Goal: Obtain resource: Obtain resource

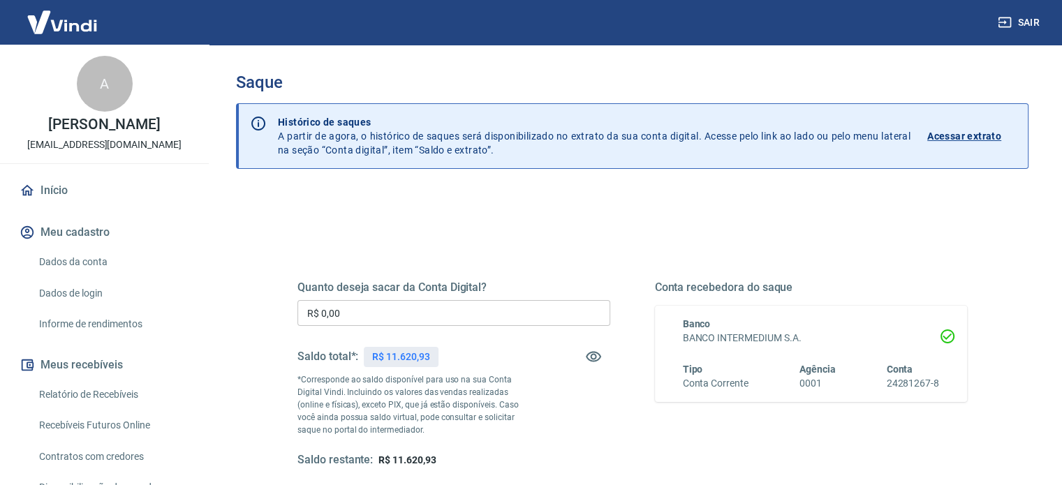
click at [431, 321] on input "R$ 0,00" at bounding box center [453, 313] width 313 height 26
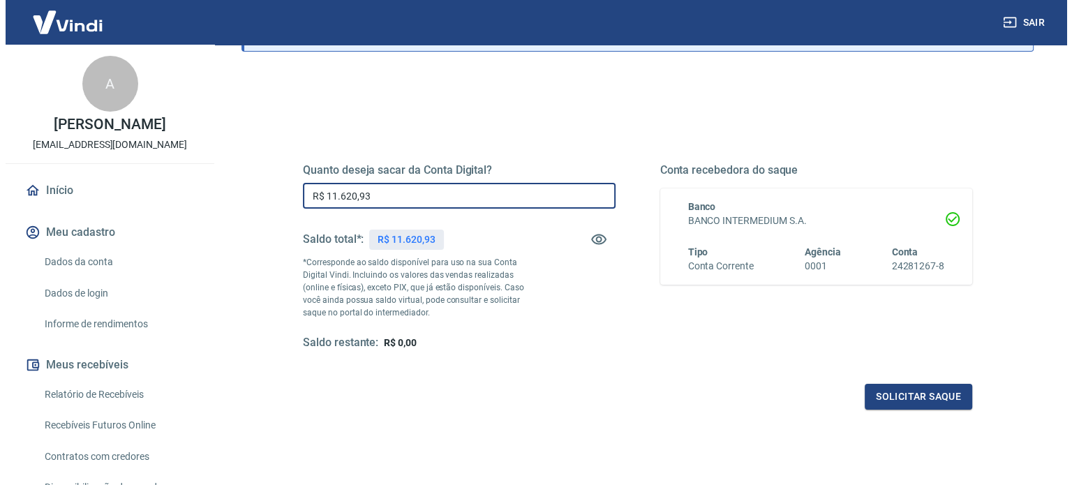
scroll to position [204, 0]
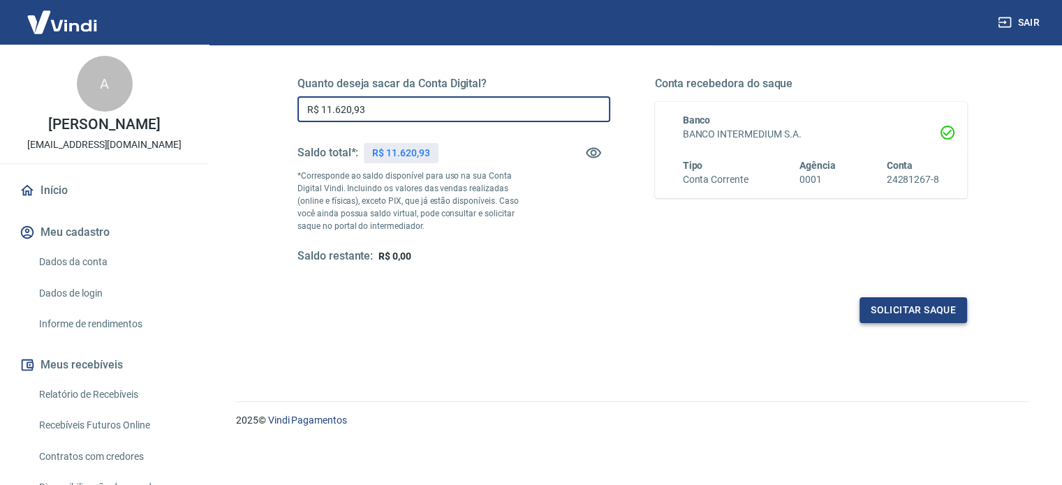
type input "R$ 11.620,93"
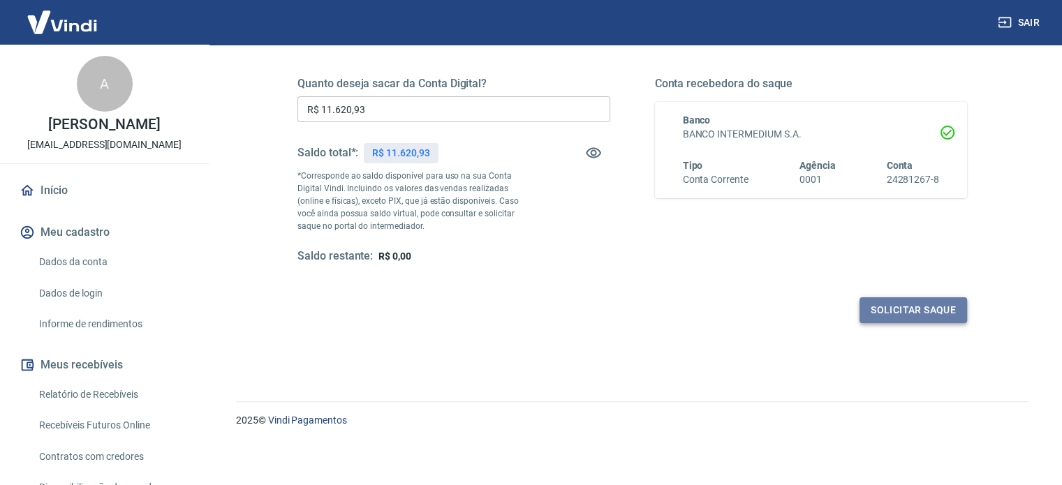
click at [902, 319] on button "Solicitar saque" at bounding box center [913, 310] width 108 height 26
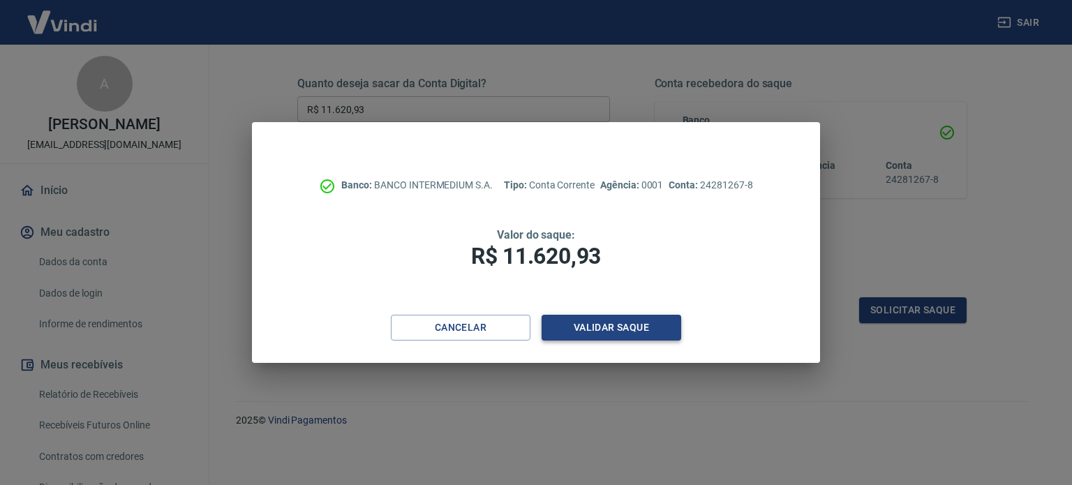
click at [611, 330] on button "Validar saque" at bounding box center [612, 328] width 140 height 26
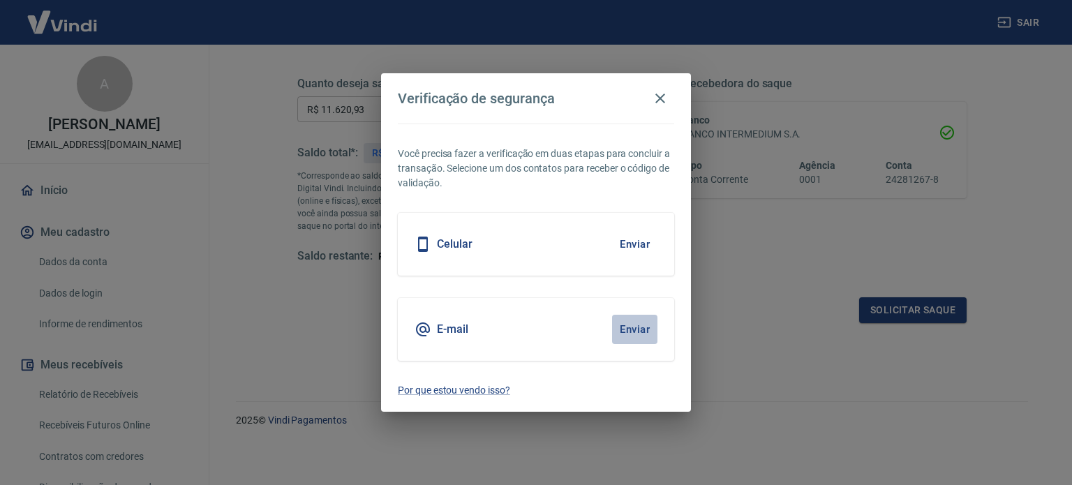
click at [650, 330] on button "Enviar" at bounding box center [634, 329] width 45 height 29
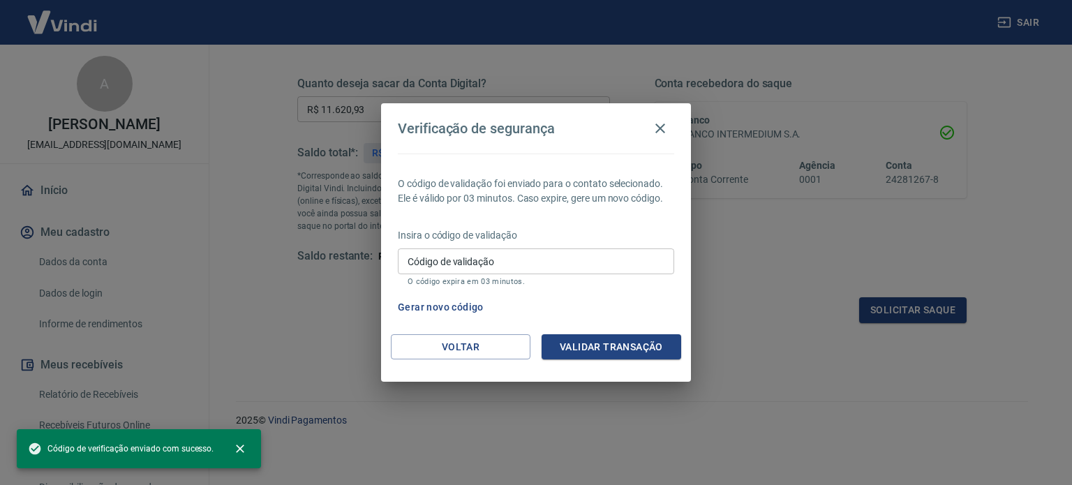
click at [467, 262] on input "Código de validação" at bounding box center [536, 262] width 276 height 26
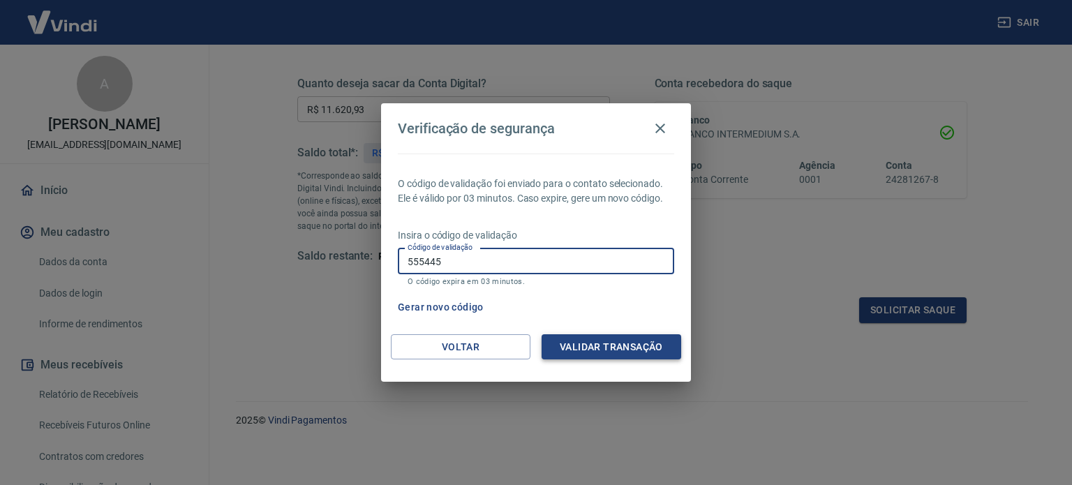
type input "555445"
click at [589, 354] on button "Validar transação" at bounding box center [612, 347] width 140 height 26
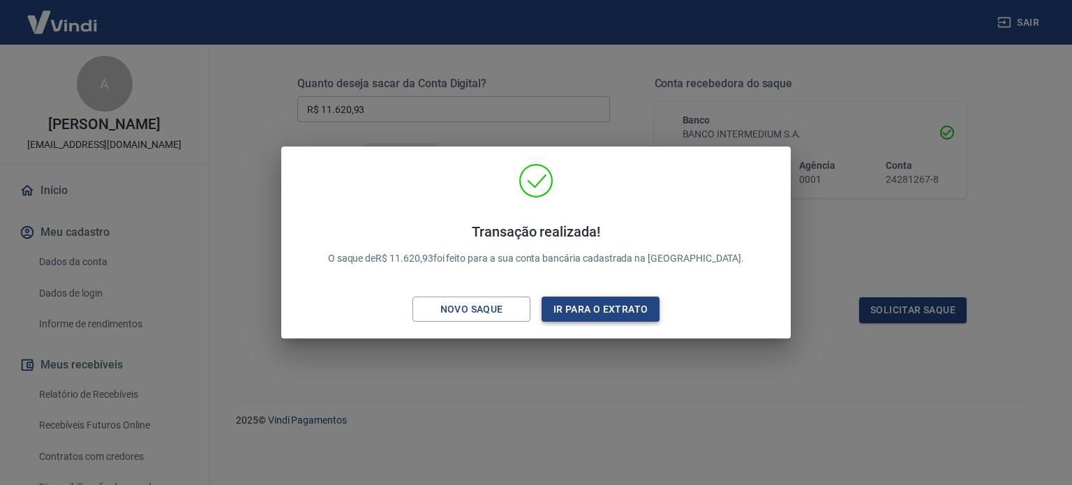
click at [569, 313] on button "Ir para o extrato" at bounding box center [601, 310] width 118 height 26
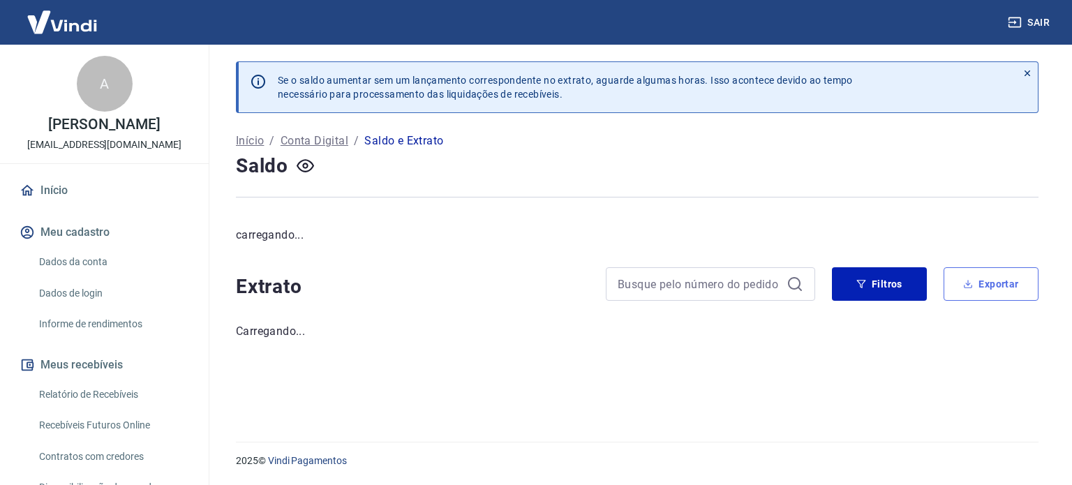
click at [982, 280] on button "Exportar" at bounding box center [991, 284] width 95 height 34
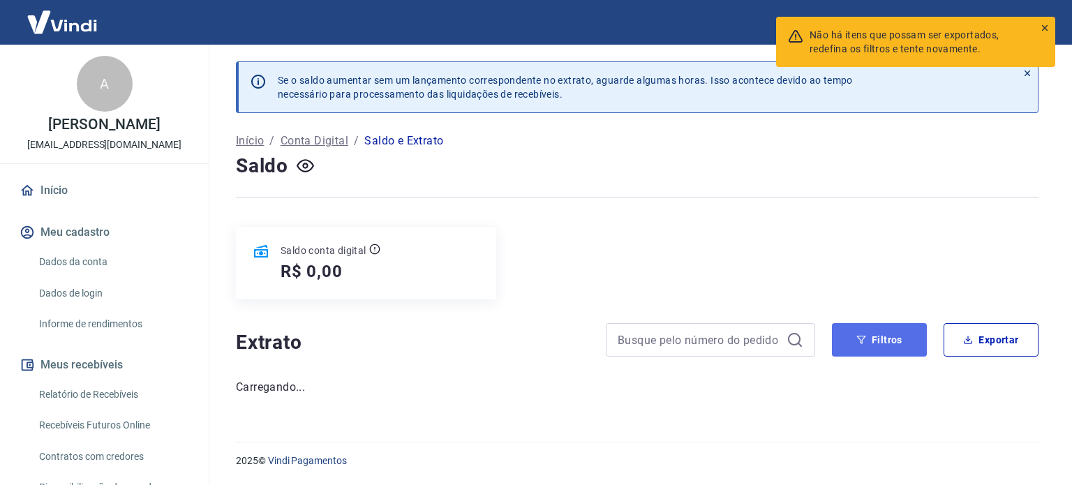
click at [863, 335] on icon "button" at bounding box center [862, 340] width 10 height 10
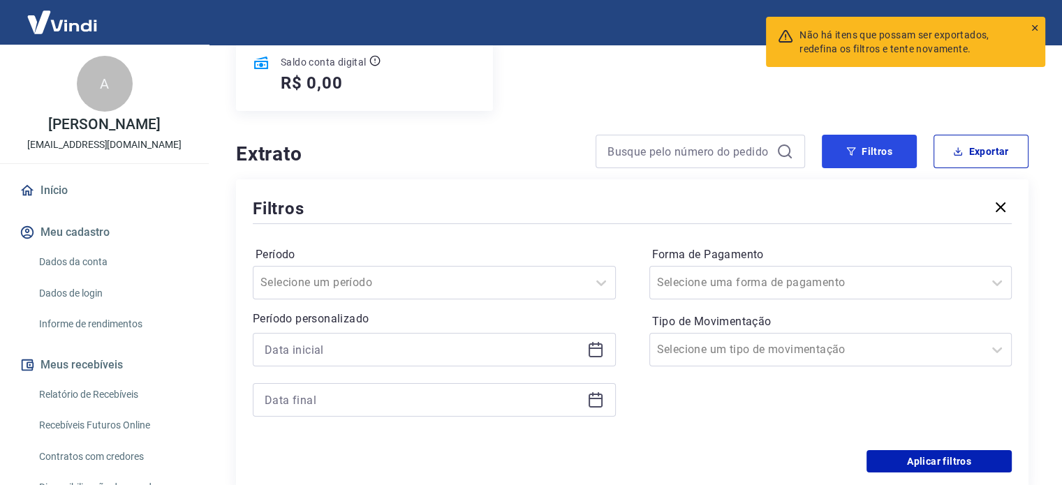
scroll to position [209, 0]
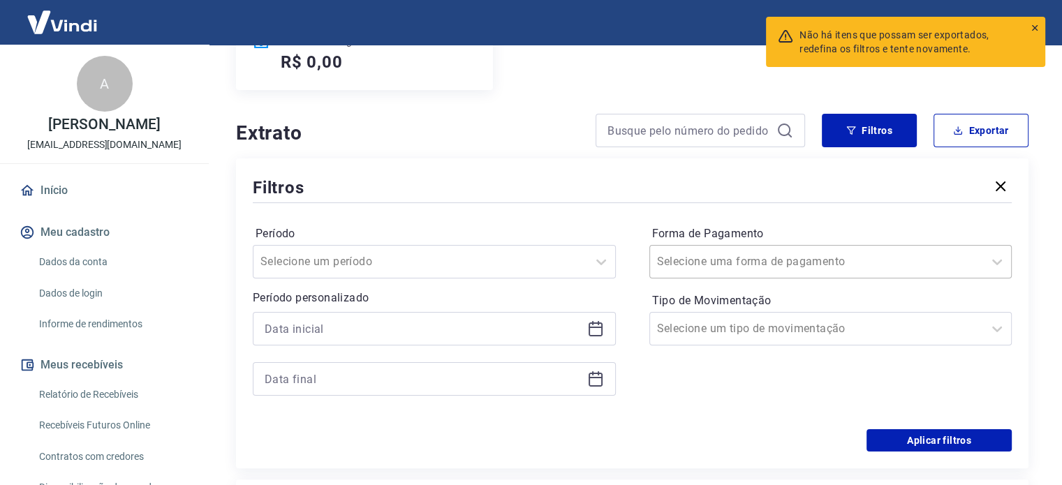
click at [757, 258] on input "Forma de Pagamento" at bounding box center [727, 261] width 141 height 17
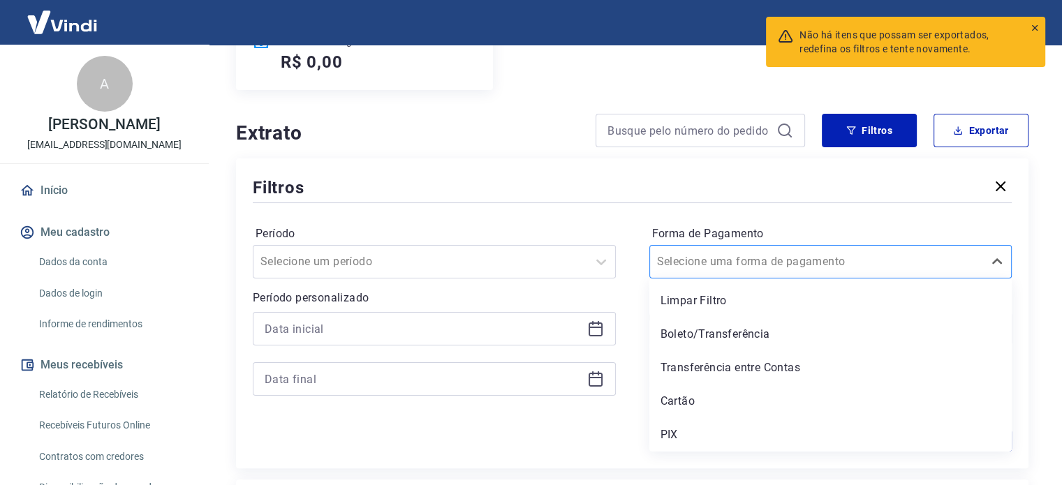
click at [757, 258] on input "Forma de Pagamento" at bounding box center [727, 261] width 141 height 17
click at [645, 289] on div "Período Selecione um período Período personalizado Forma de Pagamento option Li…" at bounding box center [632, 317] width 759 height 223
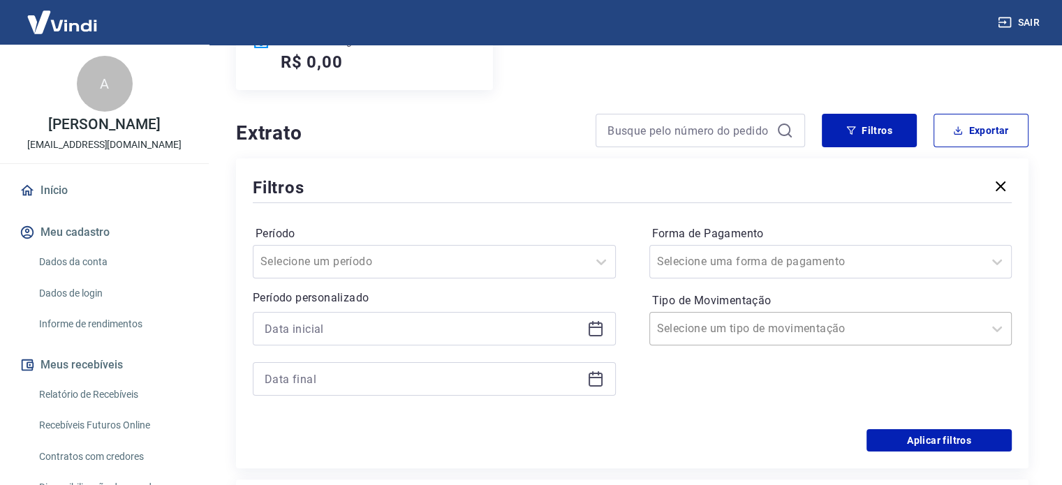
click at [711, 337] on input "Tipo de Movimentação" at bounding box center [727, 328] width 141 height 17
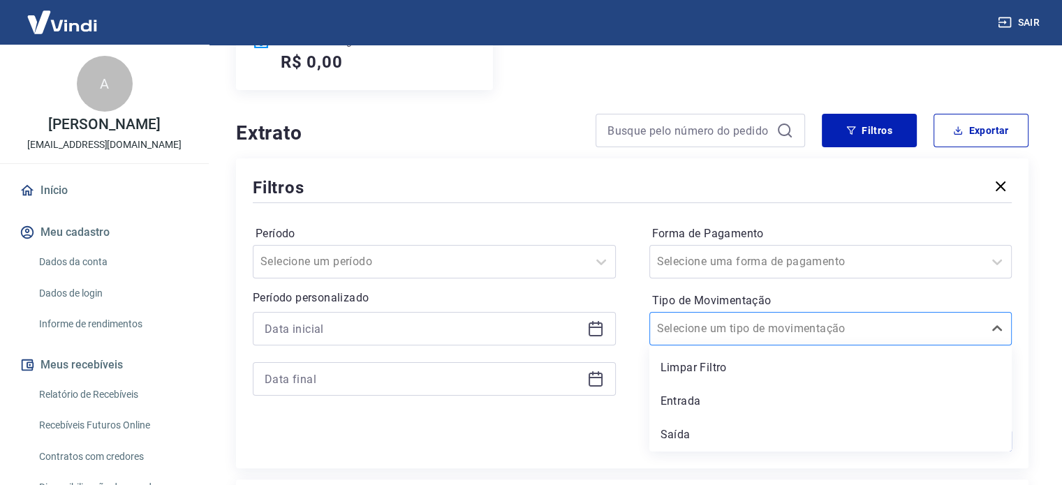
click at [711, 337] on input "Tipo de Movimentação" at bounding box center [727, 328] width 141 height 17
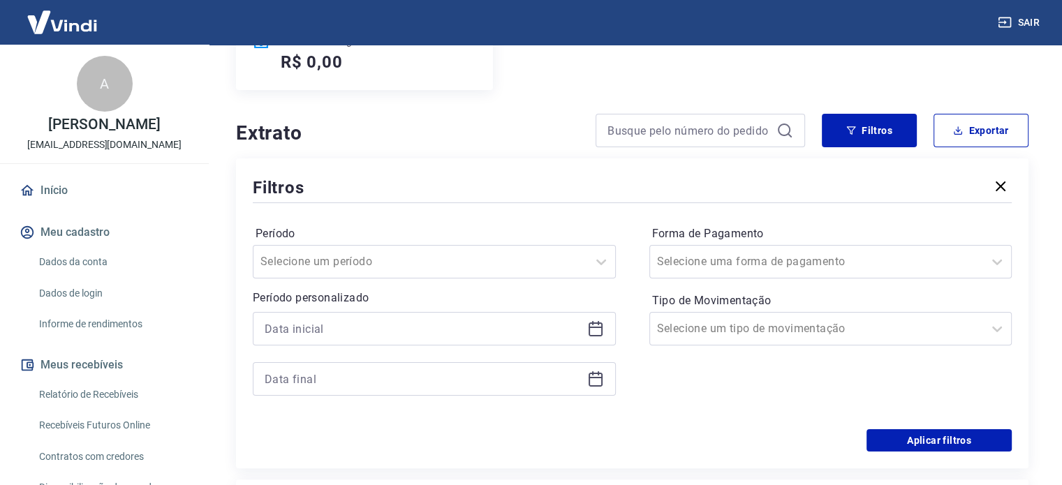
click at [603, 329] on icon at bounding box center [595, 328] width 17 height 17
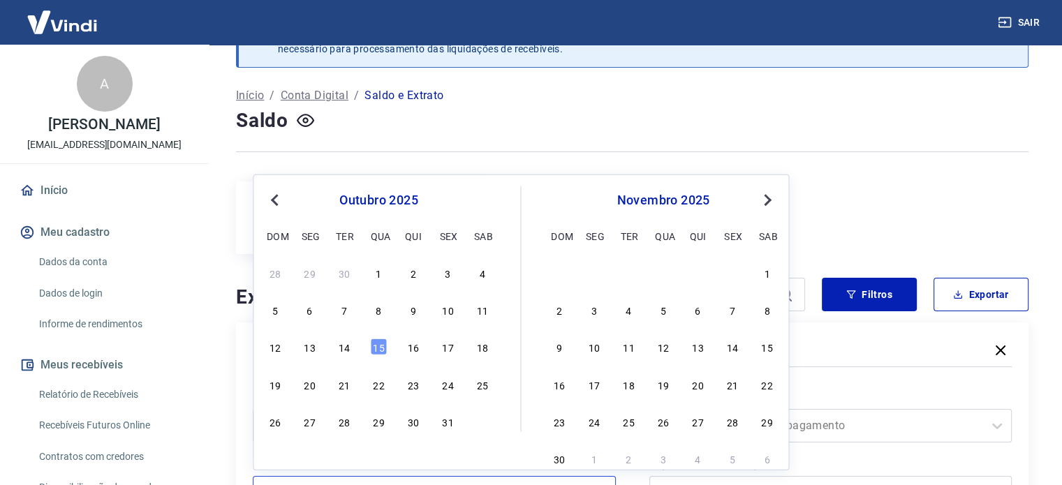
scroll to position [70, 0]
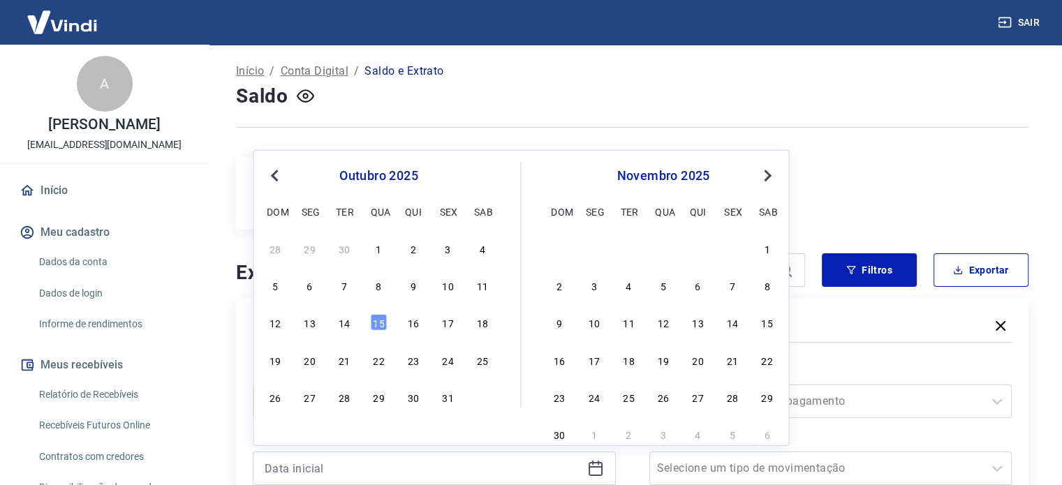
click at [276, 177] on span "Previous Month" at bounding box center [276, 175] width 0 height 16
click at [272, 178] on button "Previous Month" at bounding box center [274, 176] width 17 height 17
click at [341, 251] on div "1" at bounding box center [344, 248] width 17 height 17
type input "[DATE]"
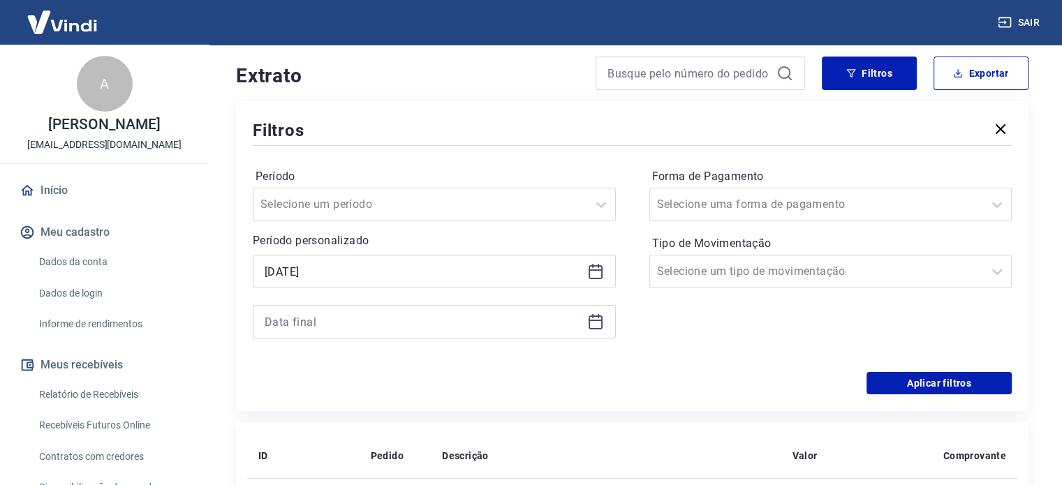
scroll to position [279, 0]
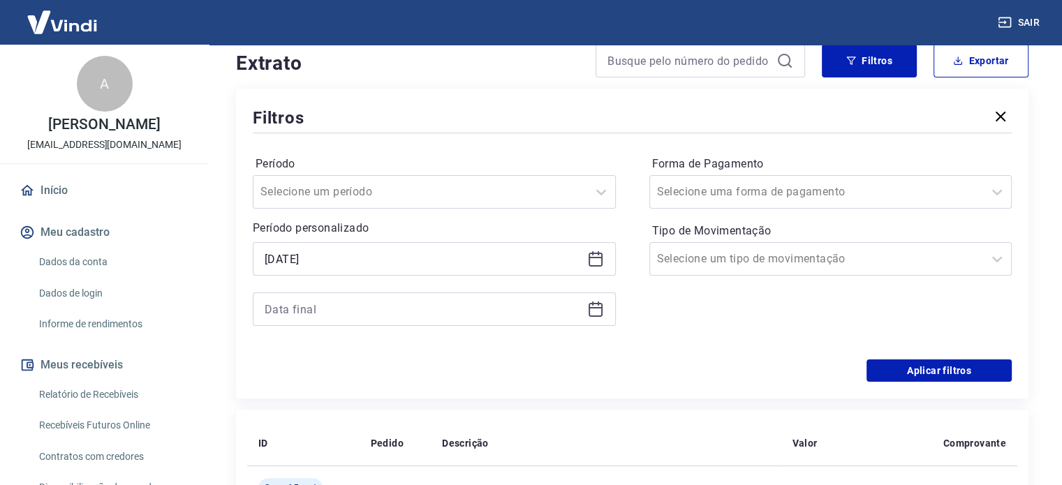
click at [594, 320] on div at bounding box center [434, 310] width 363 height 34
click at [594, 316] on icon at bounding box center [596, 310] width 14 height 14
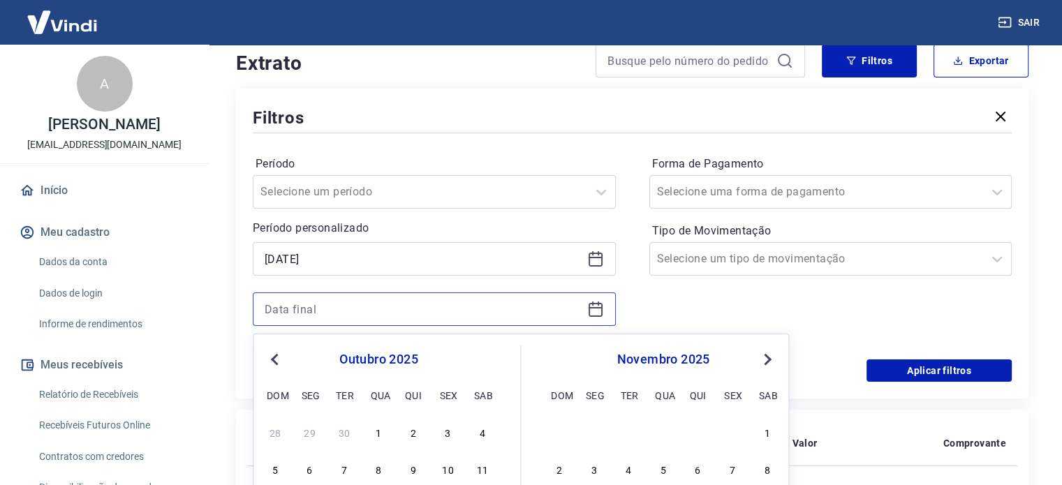
scroll to position [419, 0]
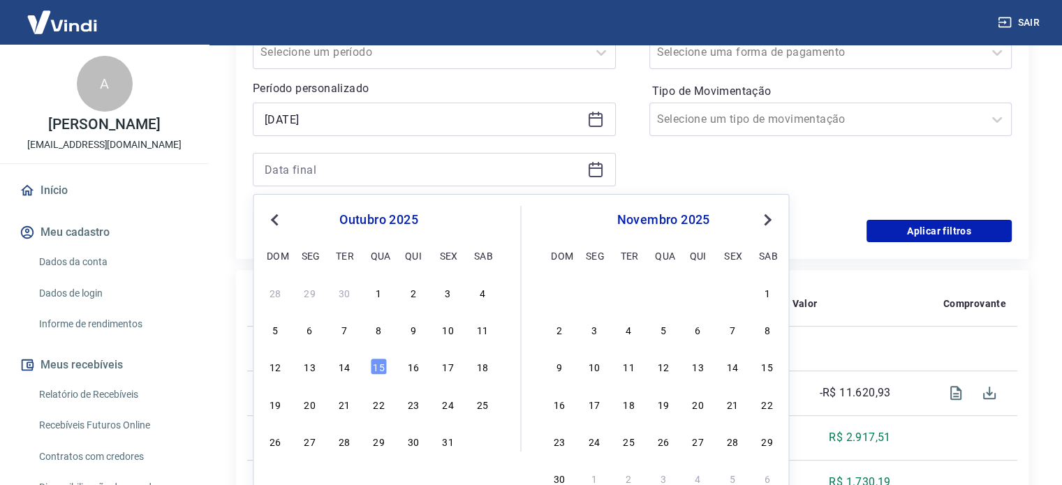
click at [273, 221] on button "Previous Month" at bounding box center [274, 220] width 17 height 17
click at [420, 444] on div "31" at bounding box center [413, 441] width 17 height 17
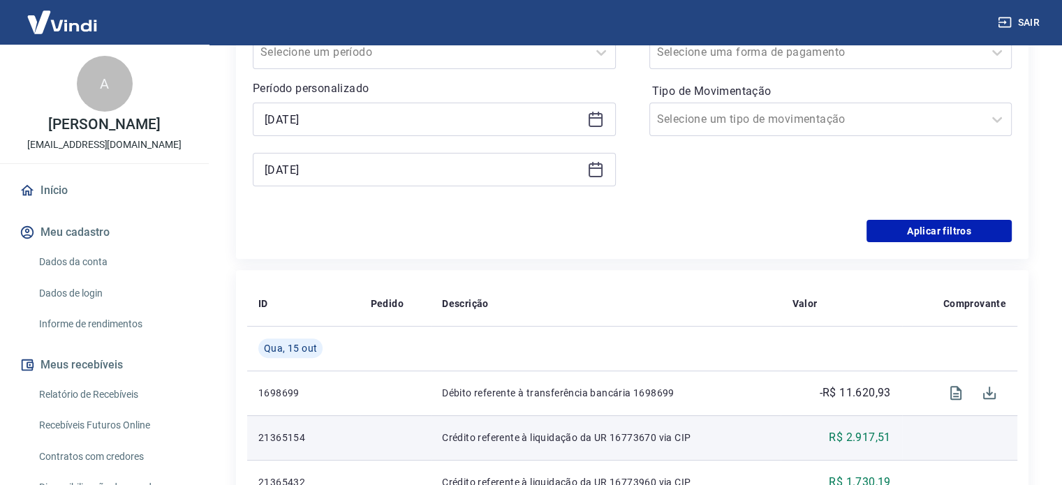
type input "[DATE]"
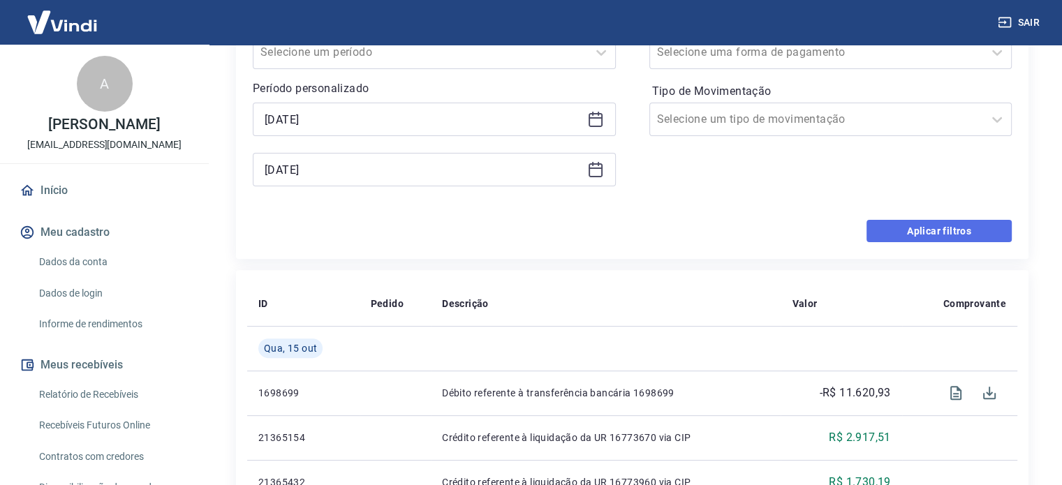
click at [913, 237] on button "Aplicar filtros" at bounding box center [938, 231] width 145 height 22
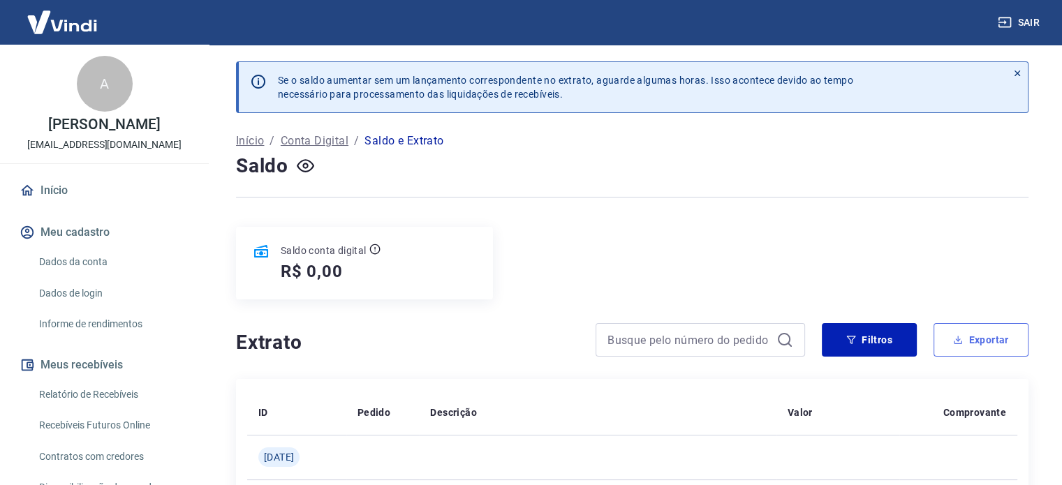
click at [965, 343] on button "Exportar" at bounding box center [980, 340] width 95 height 34
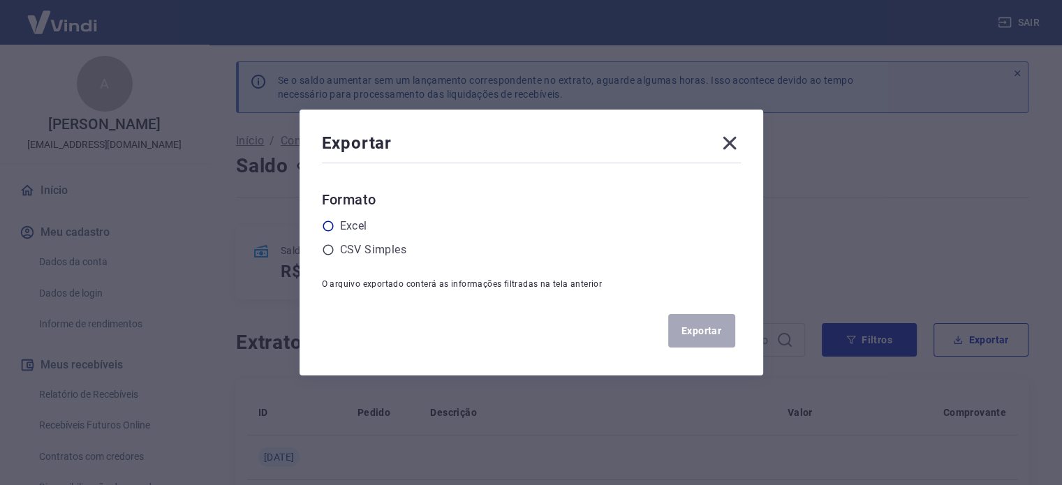
click at [334, 230] on icon at bounding box center [328, 226] width 13 height 13
click at [0, 0] on input "radio" at bounding box center [0, 0] width 0 height 0
click at [696, 334] on button "Exportar" at bounding box center [701, 331] width 67 height 34
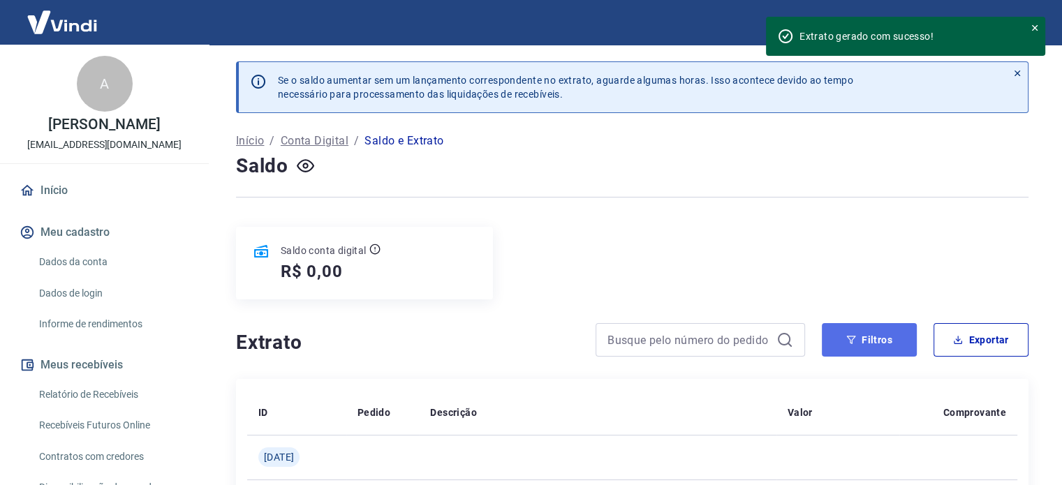
click at [863, 351] on button "Filtros" at bounding box center [869, 340] width 95 height 34
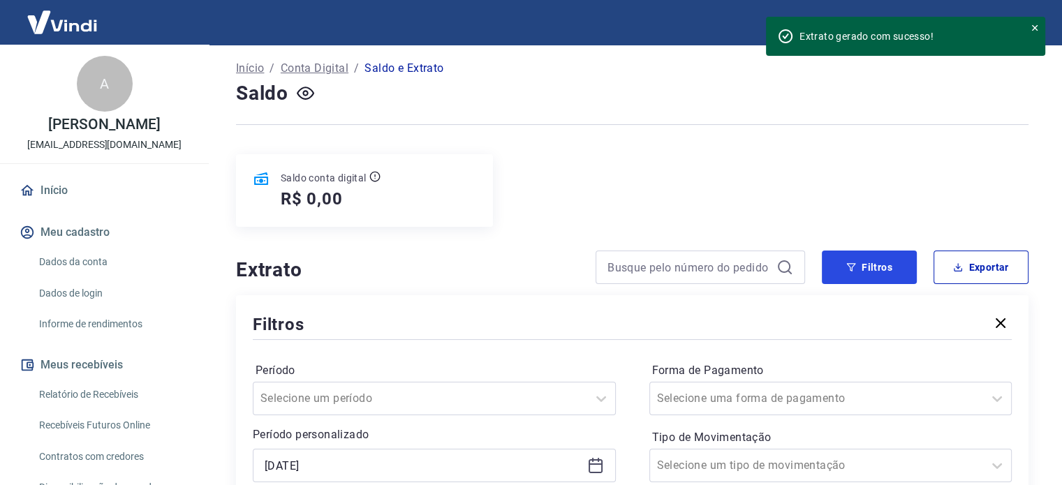
scroll to position [209, 0]
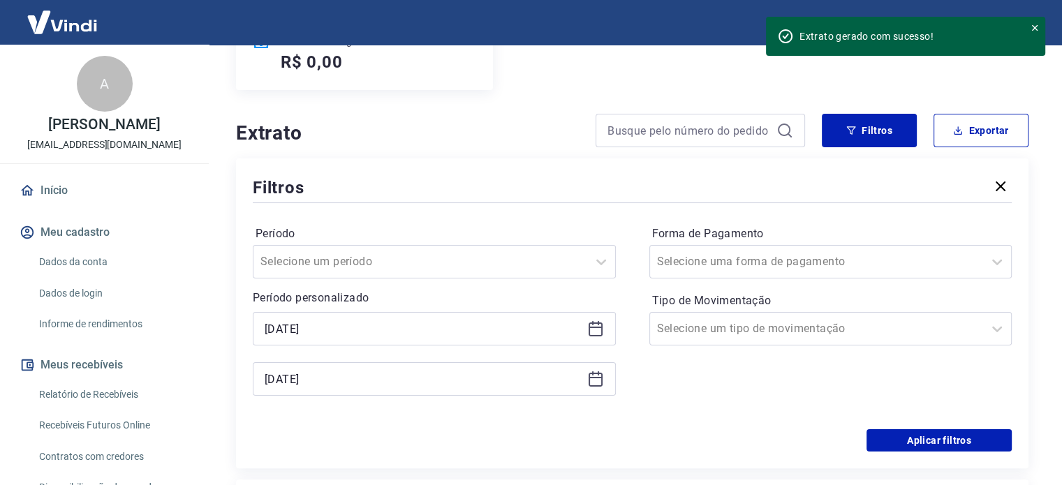
click at [600, 330] on icon at bounding box center [595, 328] width 17 height 17
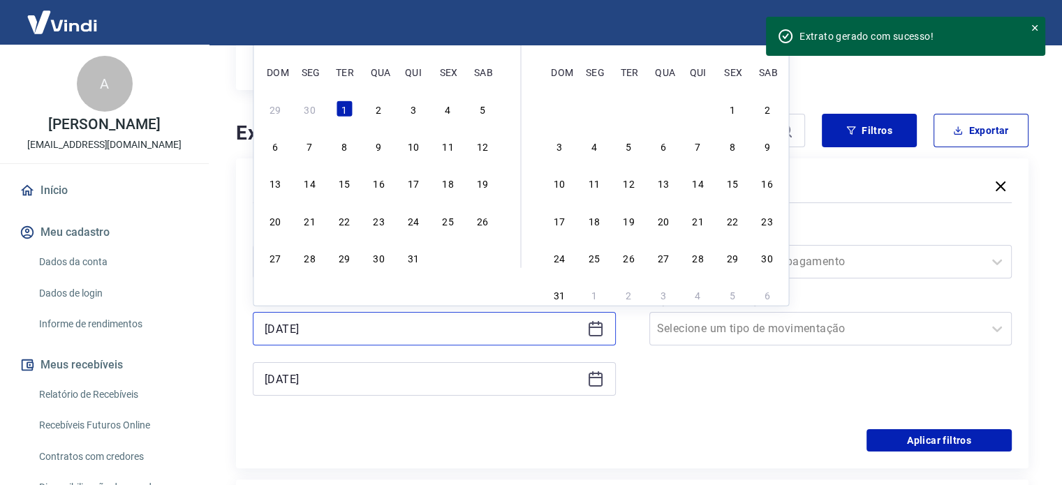
scroll to position [140, 0]
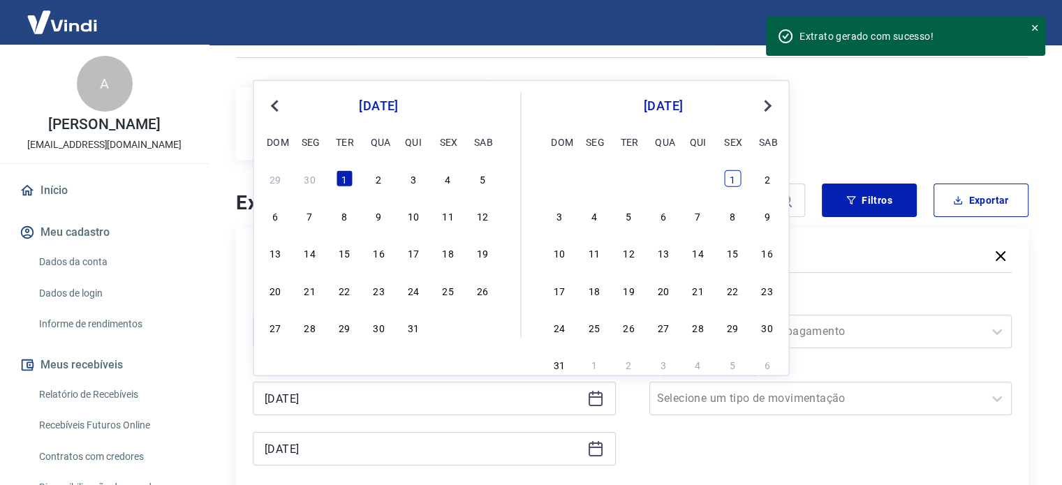
click at [733, 179] on div "1" at bounding box center [732, 178] width 17 height 17
type input "[DATE]"
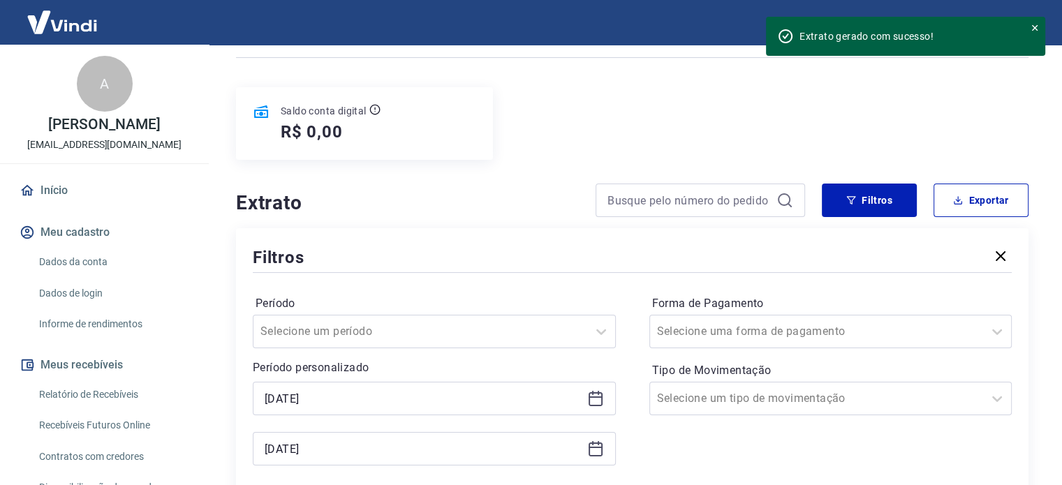
click at [603, 435] on div "[DATE]" at bounding box center [434, 449] width 363 height 34
click at [600, 448] on icon at bounding box center [596, 447] width 14 height 1
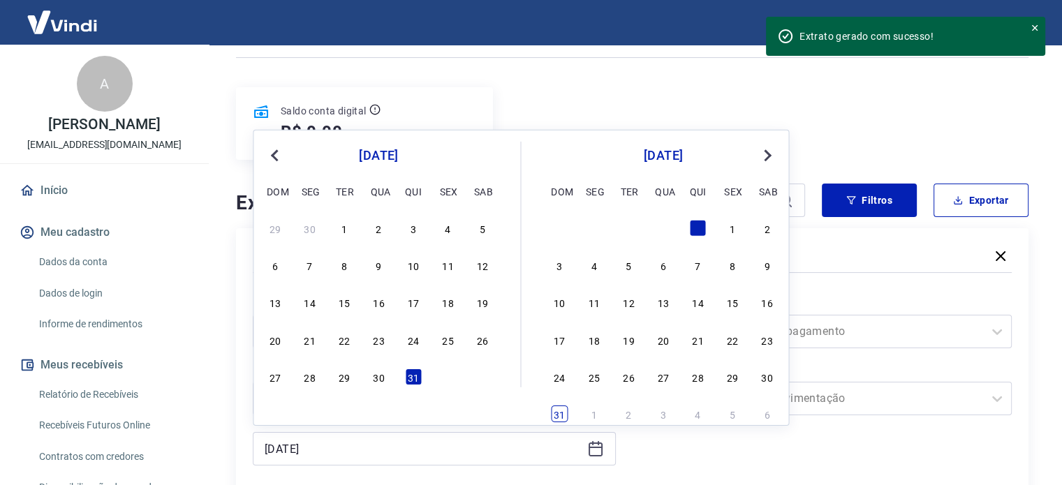
click at [559, 418] on div "31" at bounding box center [559, 414] width 17 height 17
type input "[DATE]"
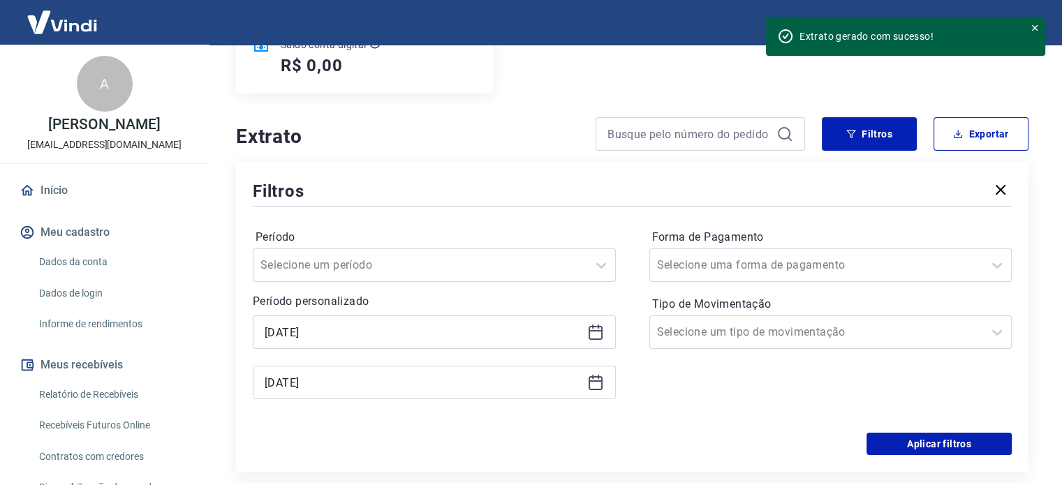
scroll to position [279, 0]
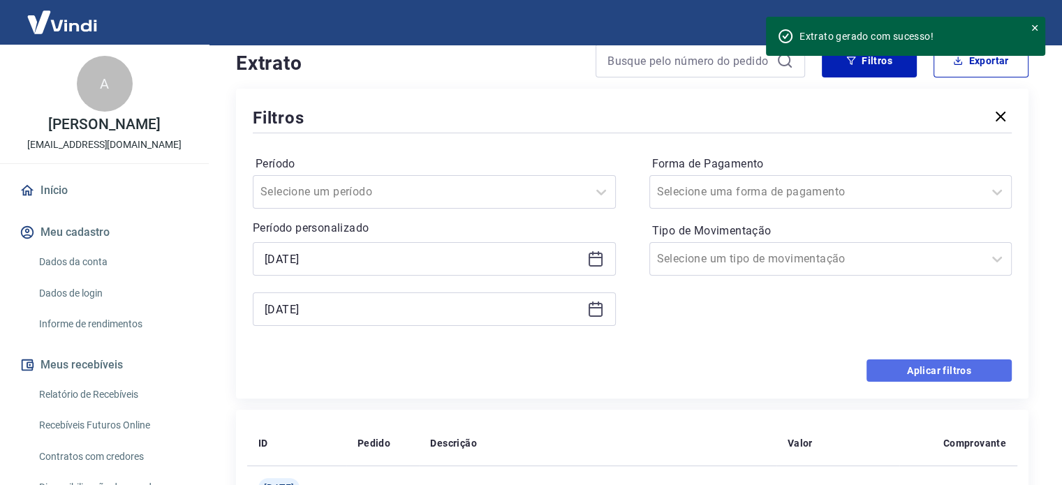
click at [922, 370] on button "Aplicar filtros" at bounding box center [938, 371] width 145 height 22
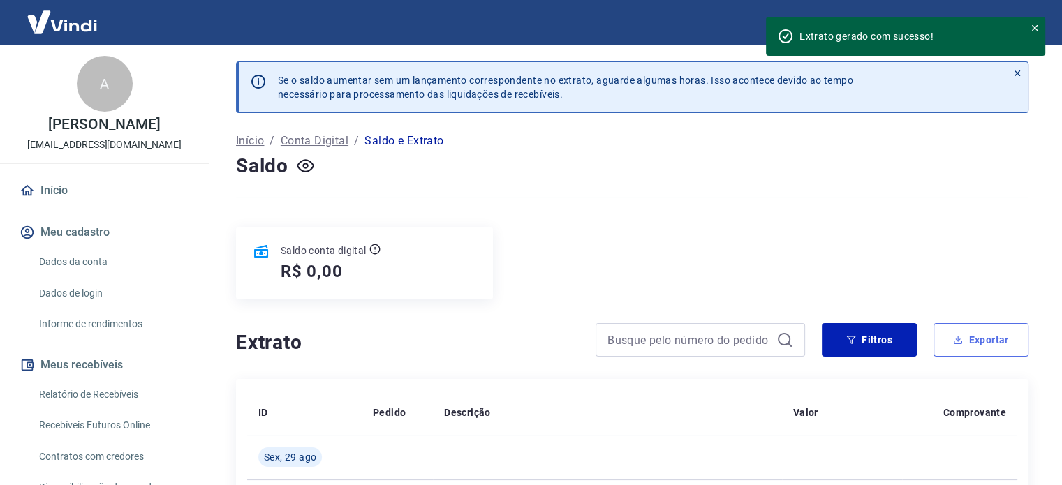
click at [983, 346] on button "Exportar" at bounding box center [980, 340] width 95 height 34
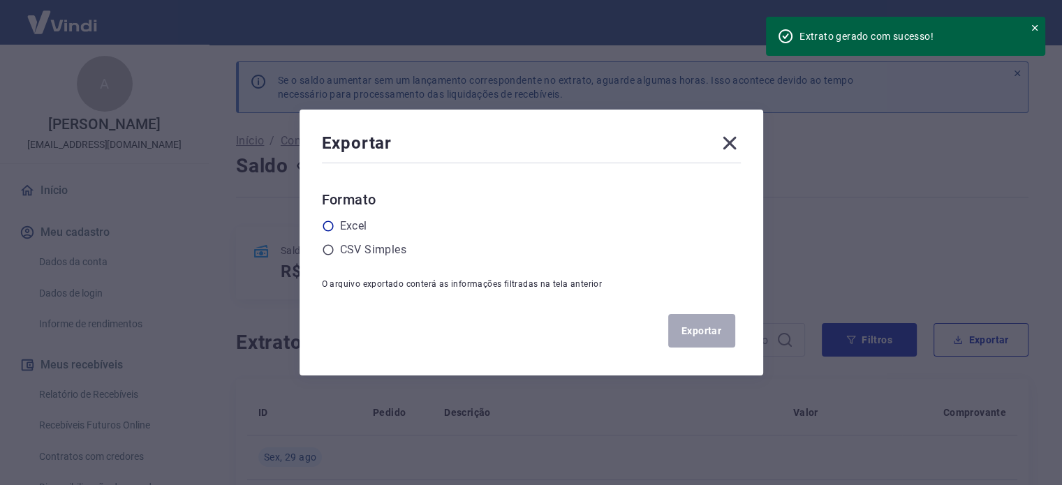
click at [350, 227] on label "Excel" at bounding box center [353, 226] width 27 height 17
click at [0, 0] on input "radio" at bounding box center [0, 0] width 0 height 0
click at [702, 333] on button "Exportar" at bounding box center [701, 331] width 67 height 34
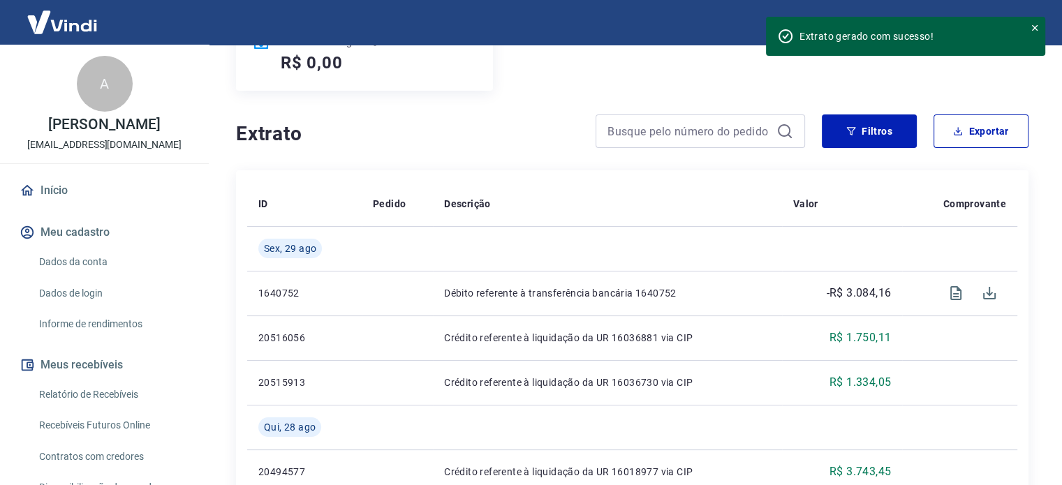
scroll to position [209, 0]
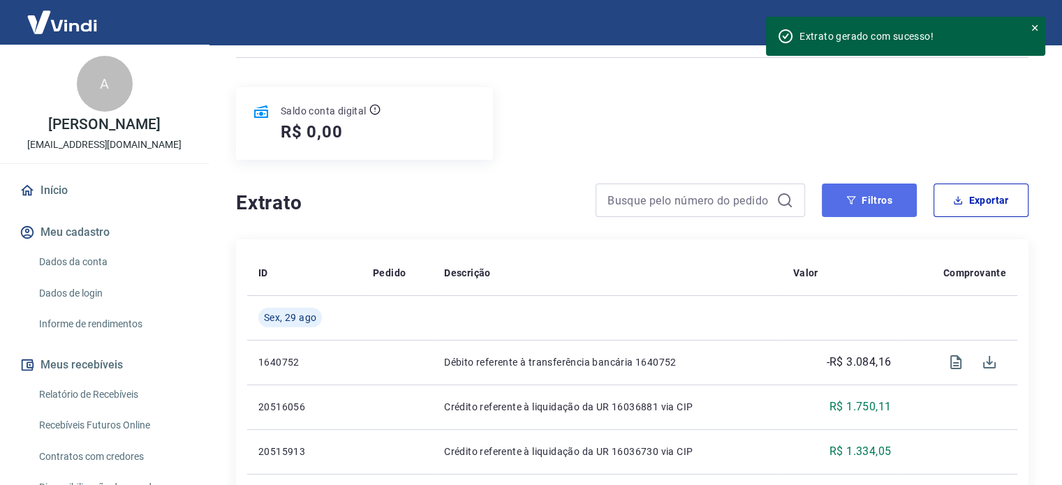
click at [867, 189] on button "Filtros" at bounding box center [869, 201] width 95 height 34
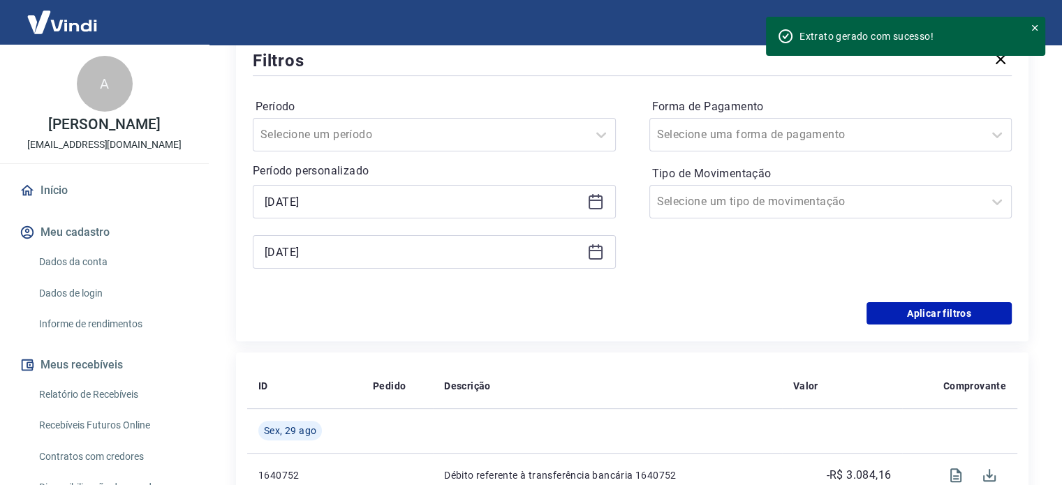
scroll to position [349, 0]
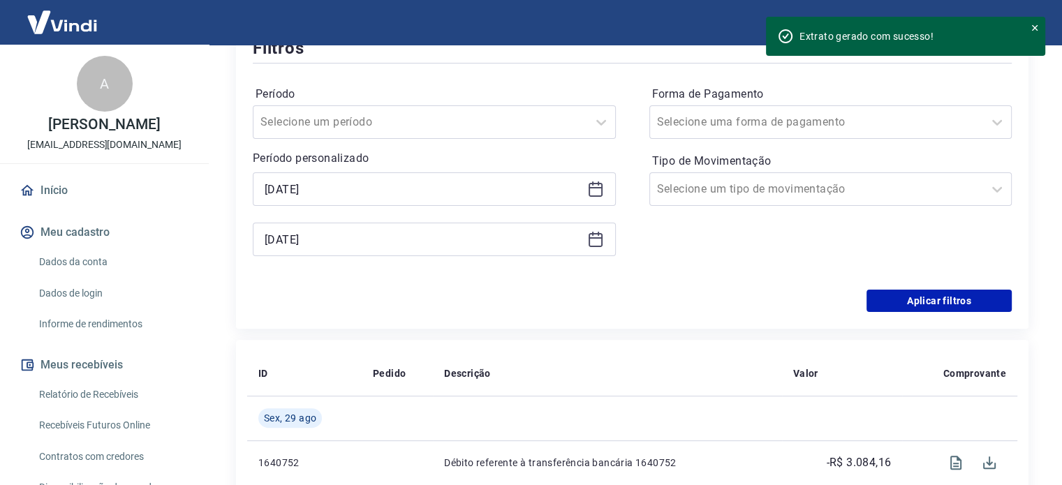
click at [601, 195] on icon at bounding box center [596, 190] width 14 height 14
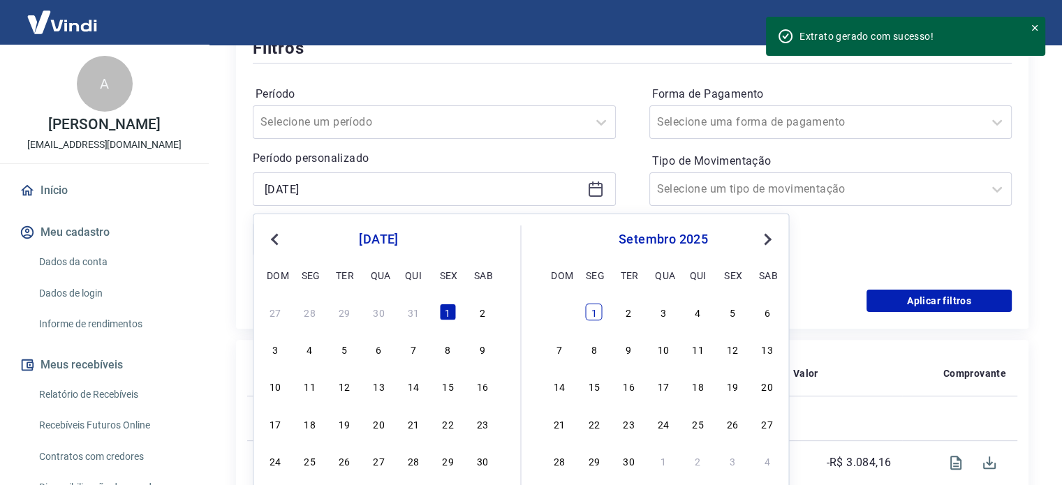
click at [595, 309] on div "1" at bounding box center [594, 312] width 17 height 17
type input "[DATE]"
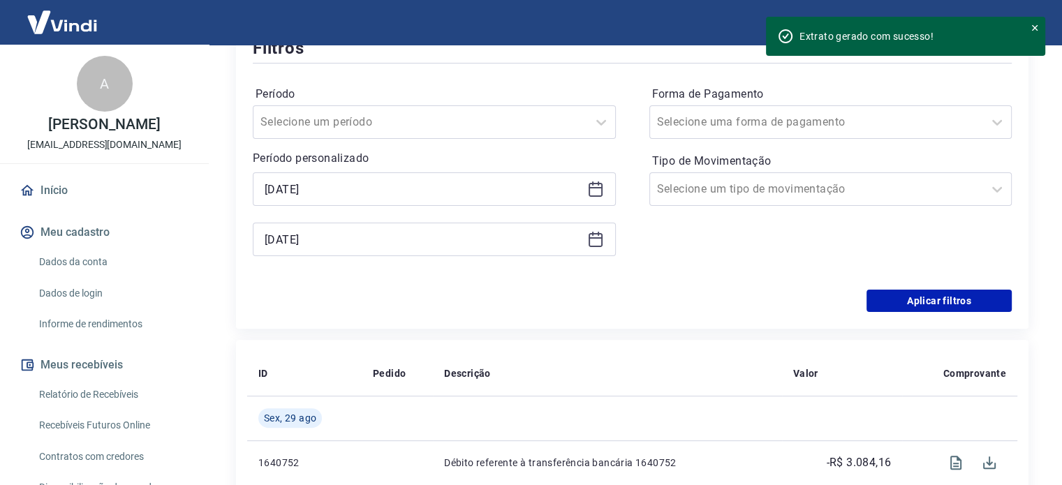
click at [599, 228] on div "[DATE]" at bounding box center [434, 240] width 363 height 34
click at [598, 244] on icon at bounding box center [595, 239] width 17 height 17
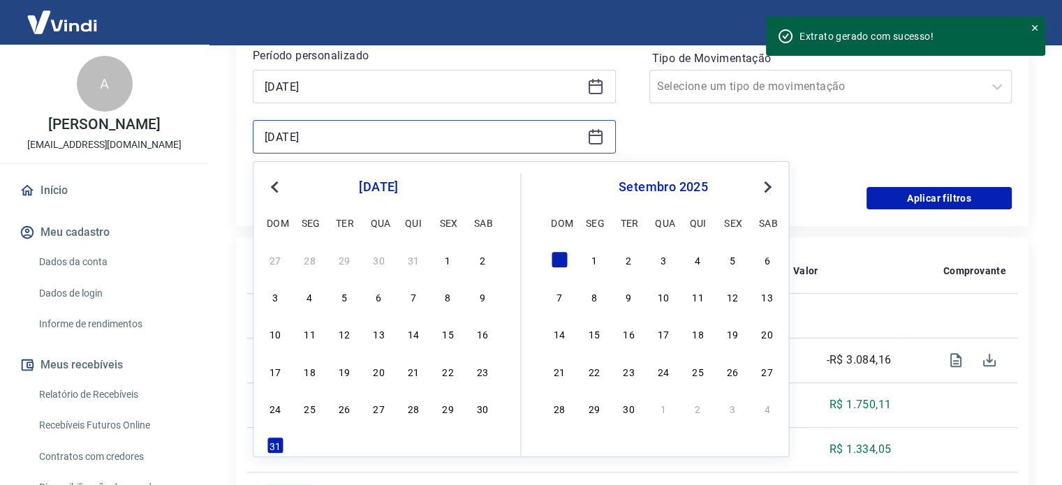
scroll to position [559, 0]
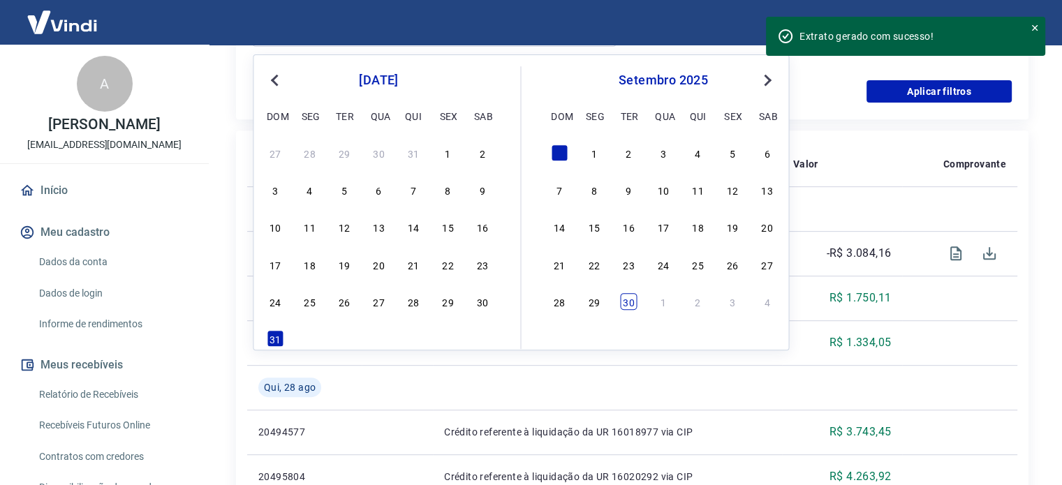
click at [625, 308] on div "30" at bounding box center [628, 301] width 17 height 17
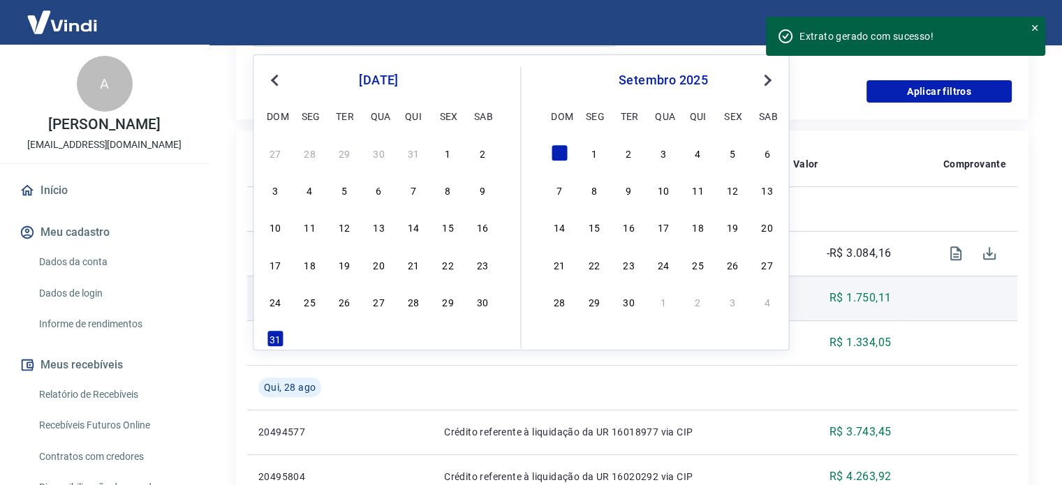
type input "[DATE]"
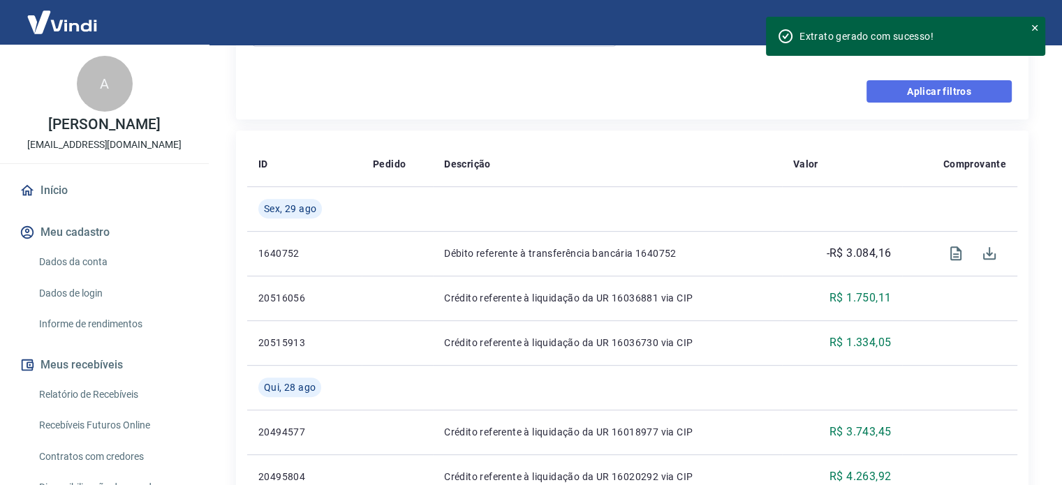
click at [914, 98] on button "Aplicar filtros" at bounding box center [938, 91] width 145 height 22
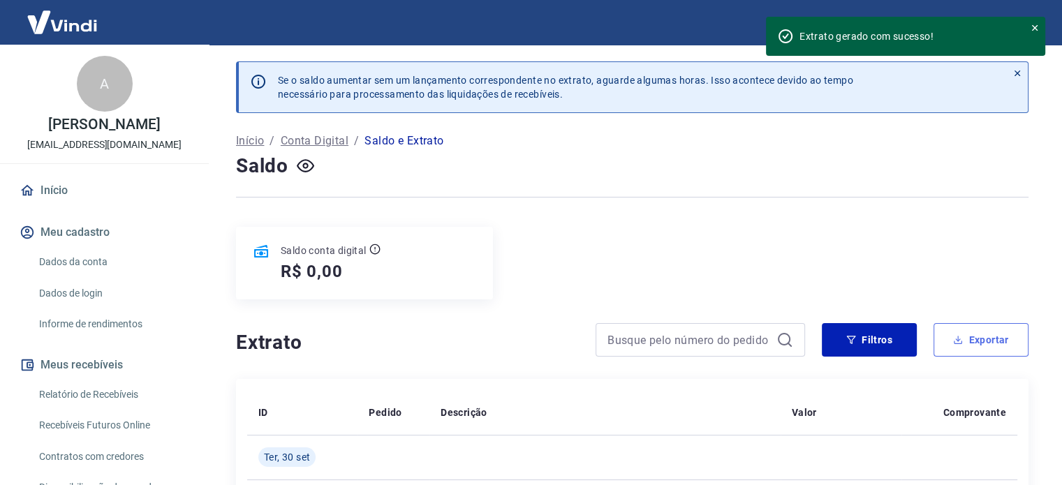
click at [966, 347] on button "Exportar" at bounding box center [980, 340] width 95 height 34
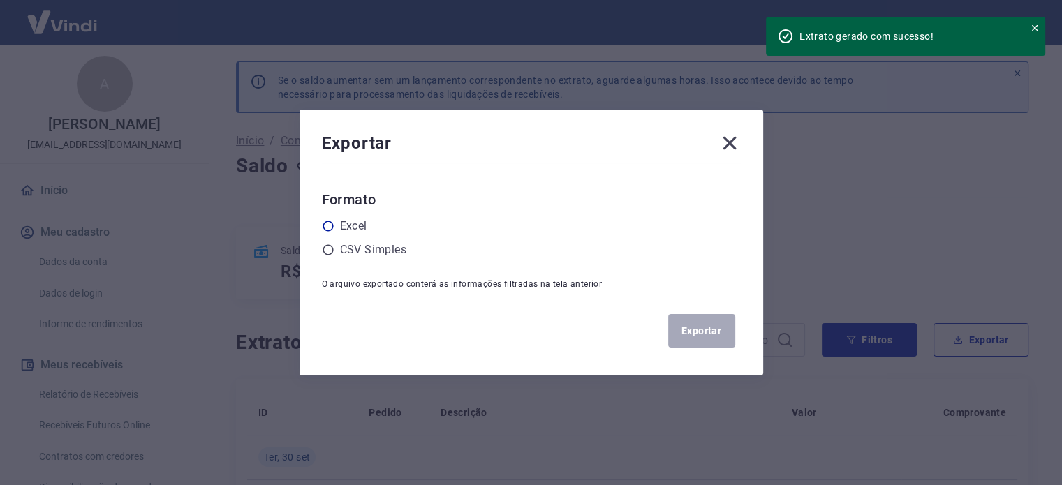
click at [350, 230] on label "Excel" at bounding box center [353, 226] width 27 height 17
click at [0, 0] on input "radio" at bounding box center [0, 0] width 0 height 0
click at [698, 335] on button "Exportar" at bounding box center [701, 331] width 67 height 34
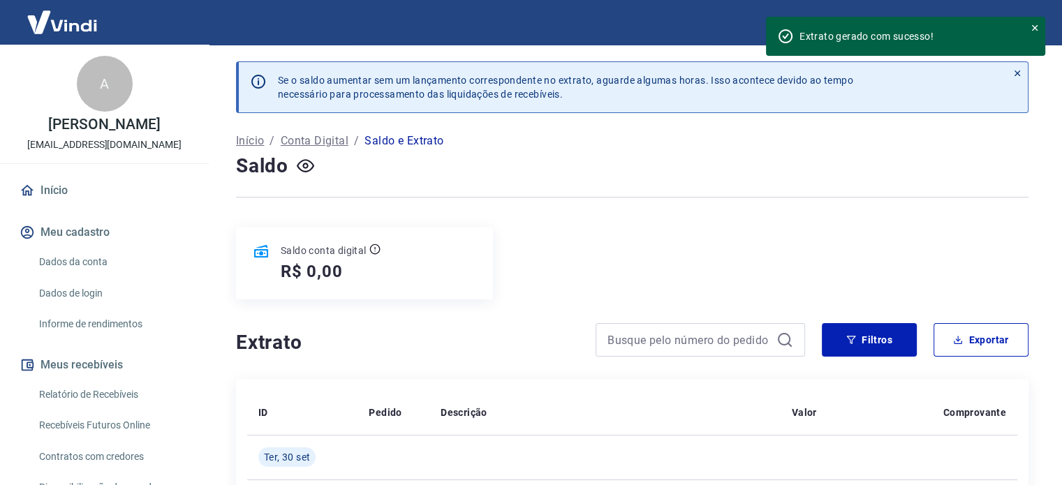
click at [77, 393] on link "Relatório de Recebíveis" at bounding box center [113, 395] width 158 height 29
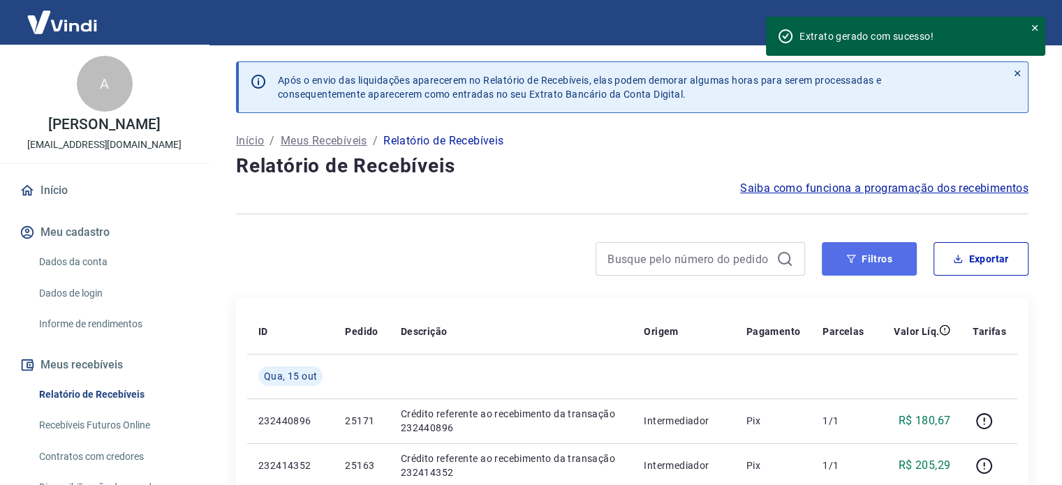
click at [887, 265] on button "Filtros" at bounding box center [869, 259] width 95 height 34
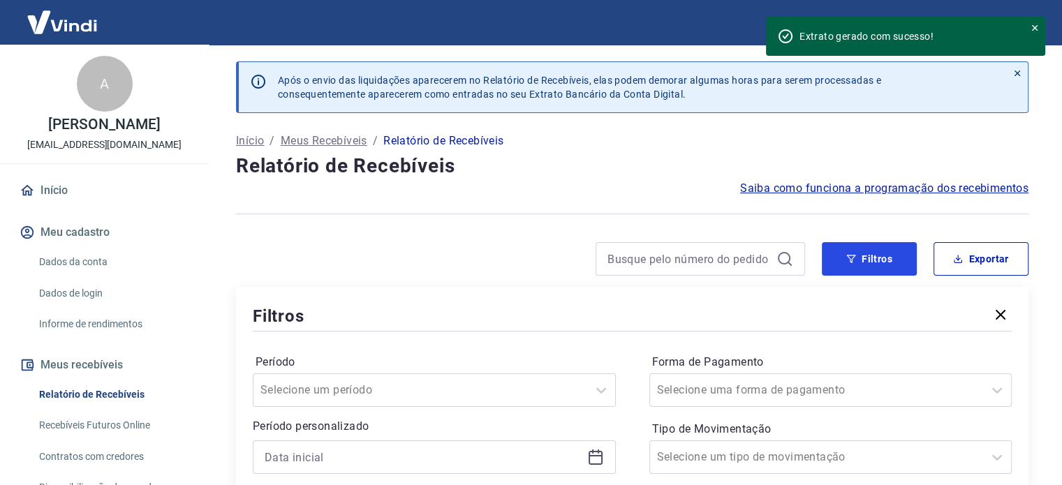
scroll to position [209, 0]
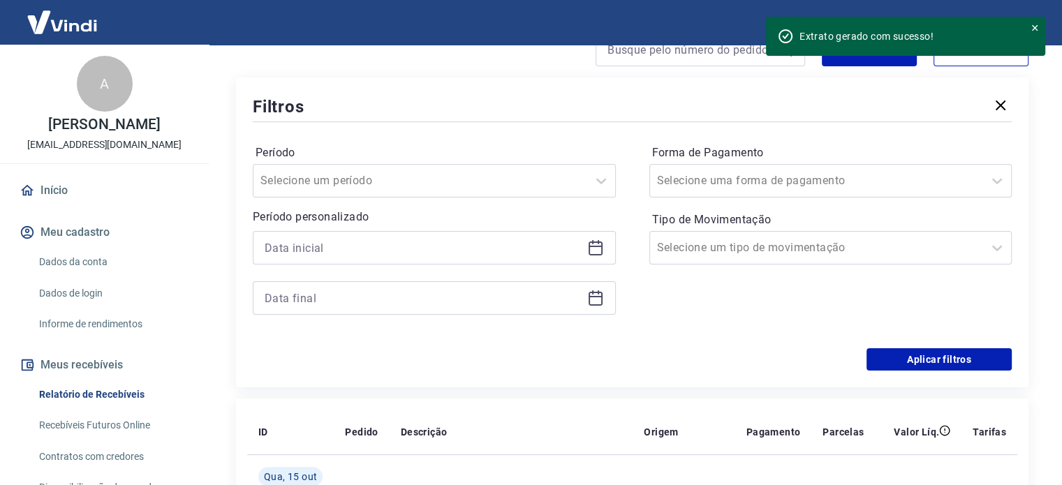
click at [594, 258] on div at bounding box center [434, 248] width 363 height 34
click at [594, 250] on icon at bounding box center [595, 247] width 17 height 17
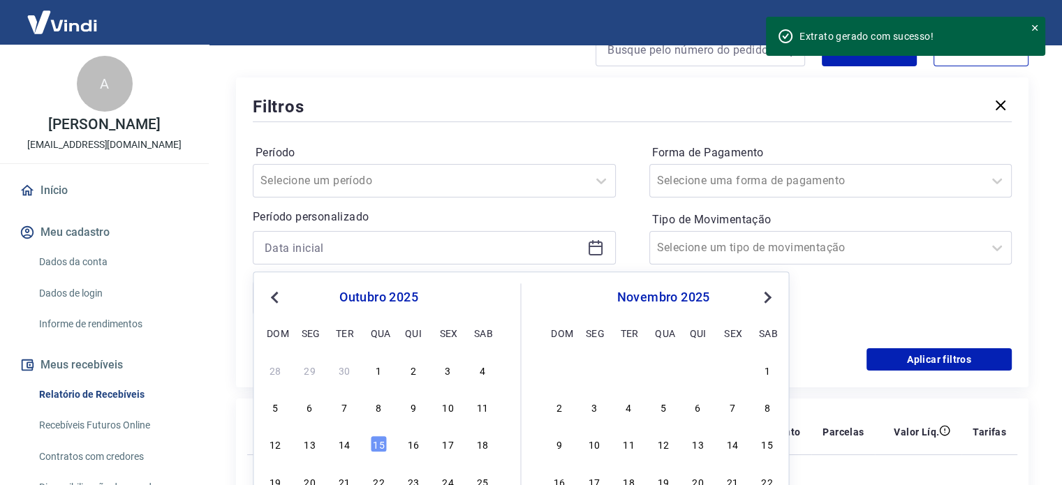
click at [276, 298] on span "Previous Month" at bounding box center [276, 297] width 0 height 16
click at [276, 304] on button "Previous Month" at bounding box center [274, 297] width 17 height 17
click at [269, 295] on button "Previous Month" at bounding box center [274, 297] width 17 height 17
click at [344, 374] on div "1" at bounding box center [344, 370] width 17 height 17
type input "[DATE]"
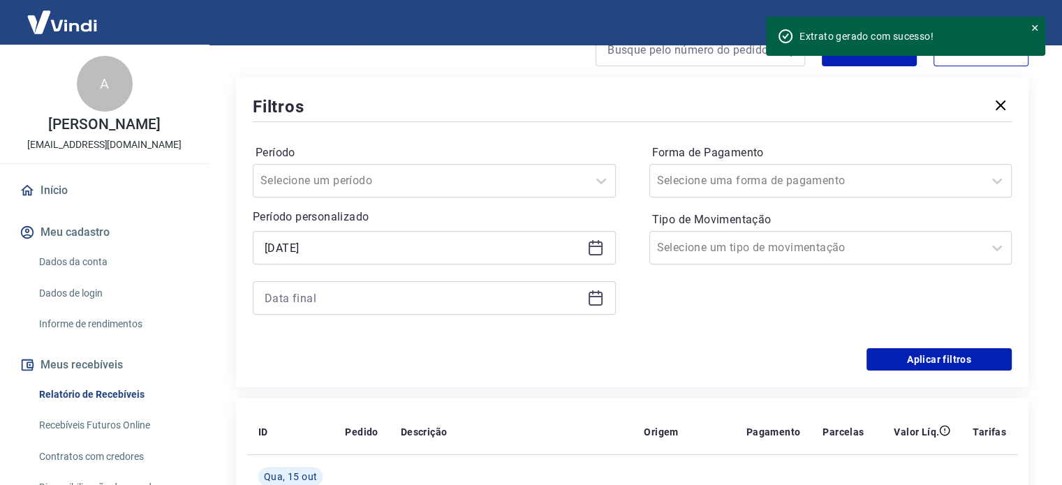
click at [598, 304] on icon at bounding box center [595, 298] width 17 height 17
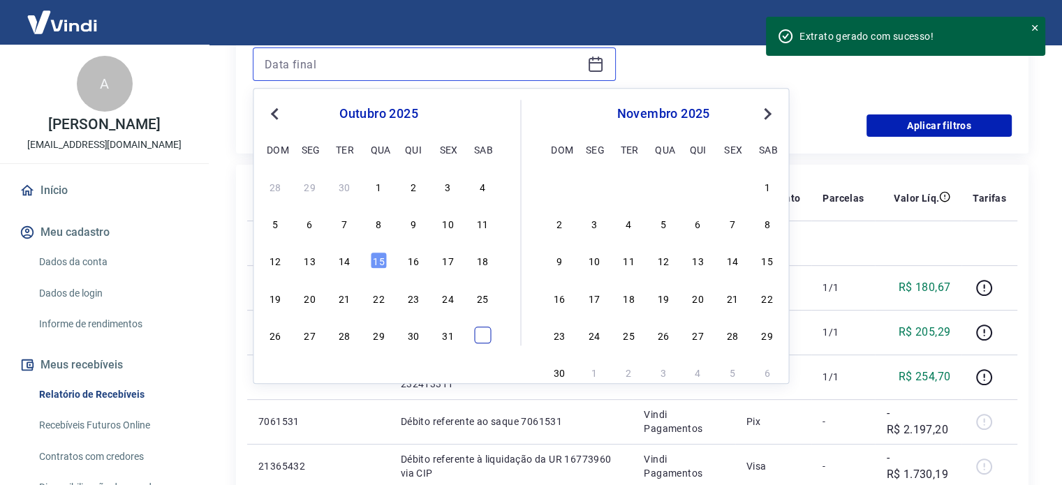
scroll to position [419, 0]
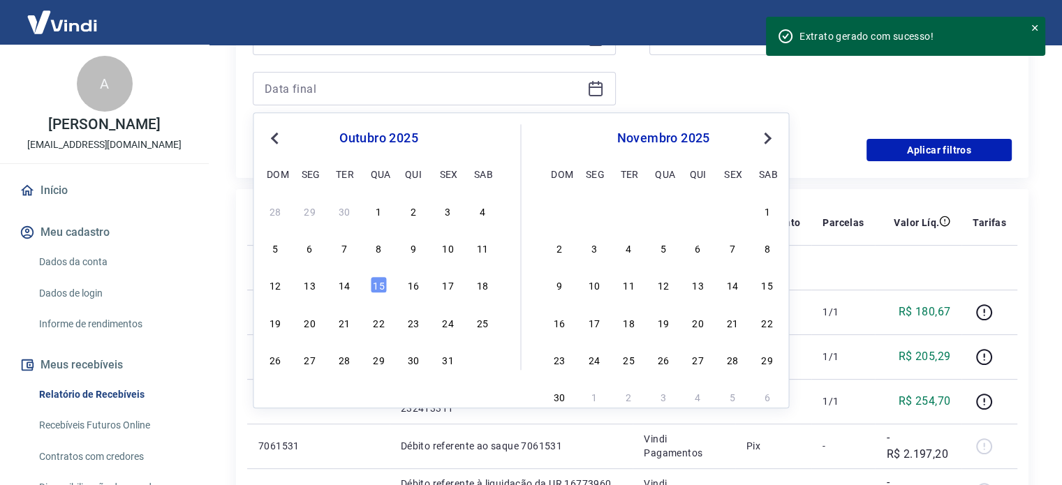
click at [276, 137] on span "Previous Month" at bounding box center [276, 138] width 0 height 16
click at [276, 136] on span "Previous Month" at bounding box center [276, 138] width 0 height 16
click at [270, 142] on button "Previous Month" at bounding box center [274, 138] width 17 height 17
click at [408, 361] on div "31" at bounding box center [413, 359] width 17 height 17
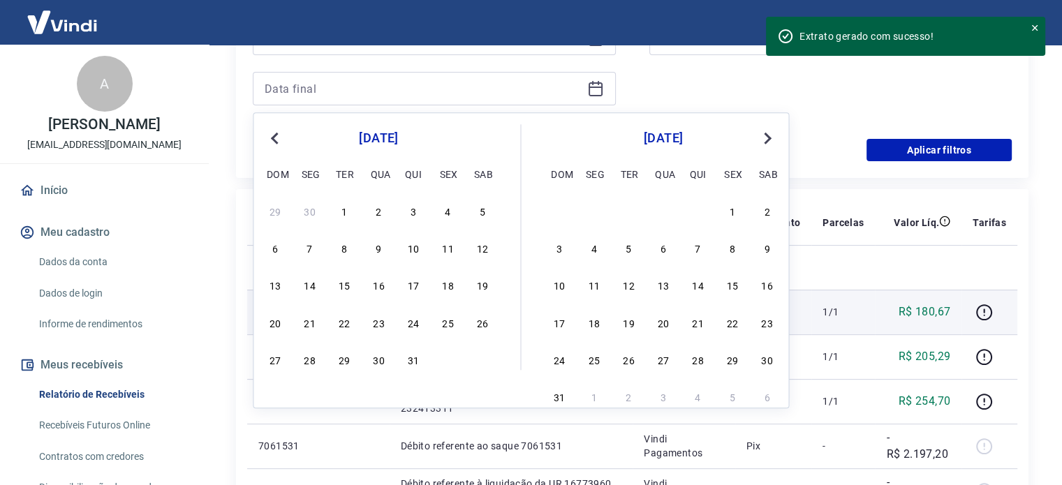
type input "[DATE]"
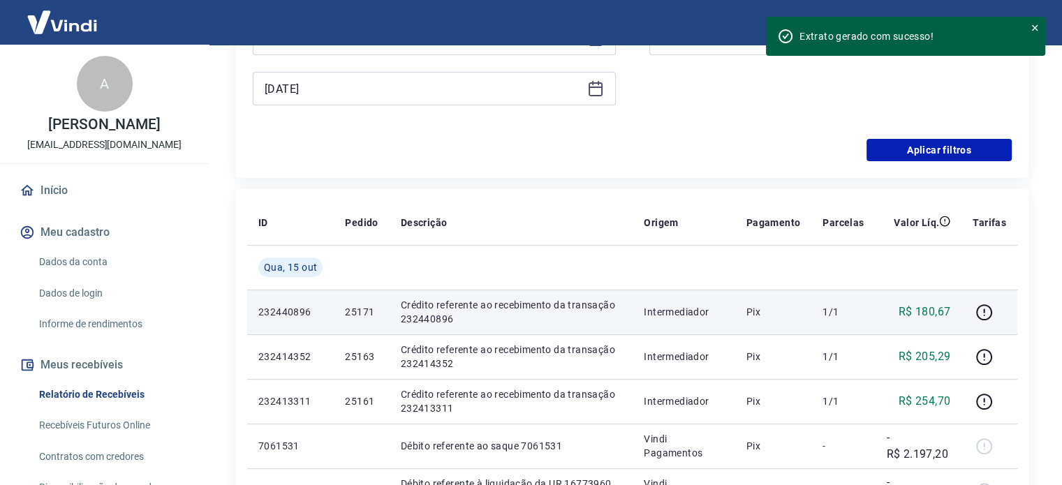
scroll to position [209, 0]
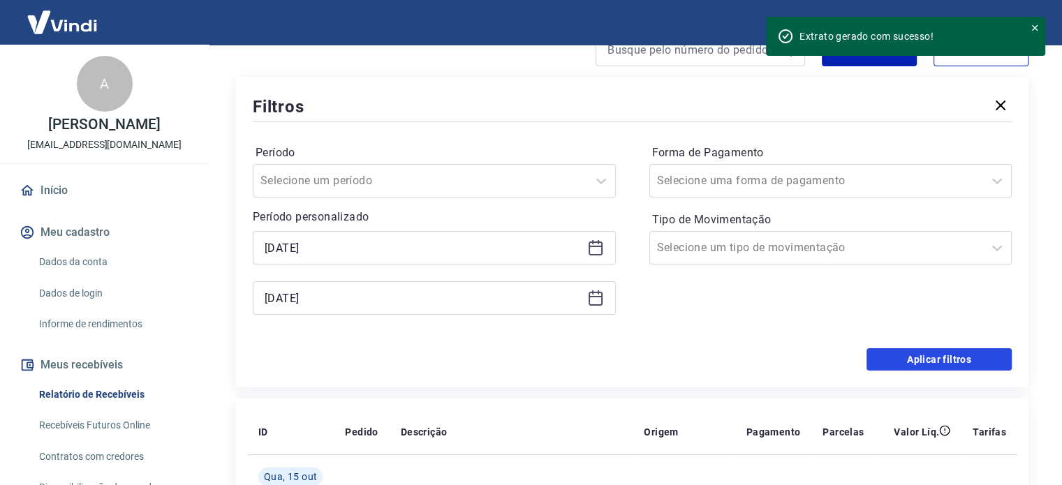
click at [908, 362] on button "Aplicar filtros" at bounding box center [938, 359] width 145 height 22
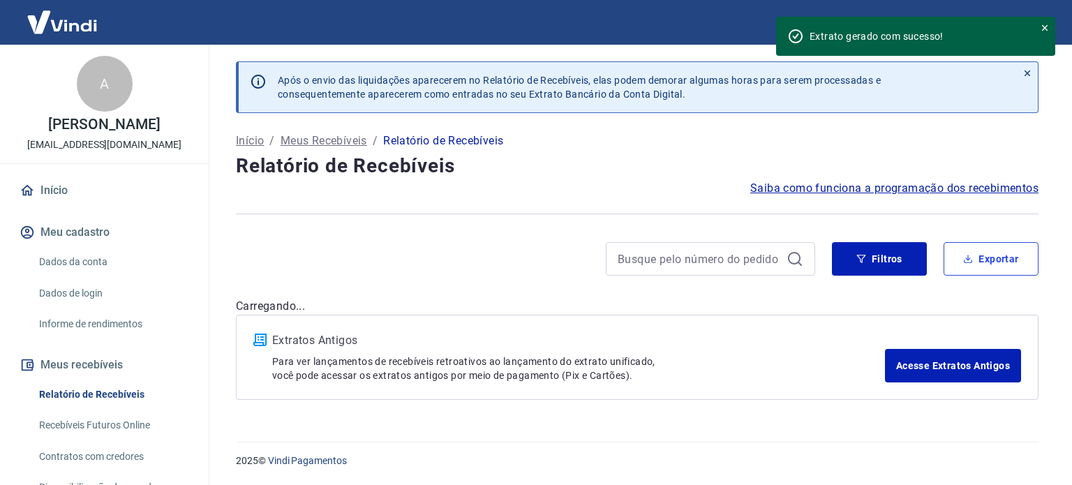
click at [1007, 253] on button "Exportar" at bounding box center [991, 259] width 95 height 34
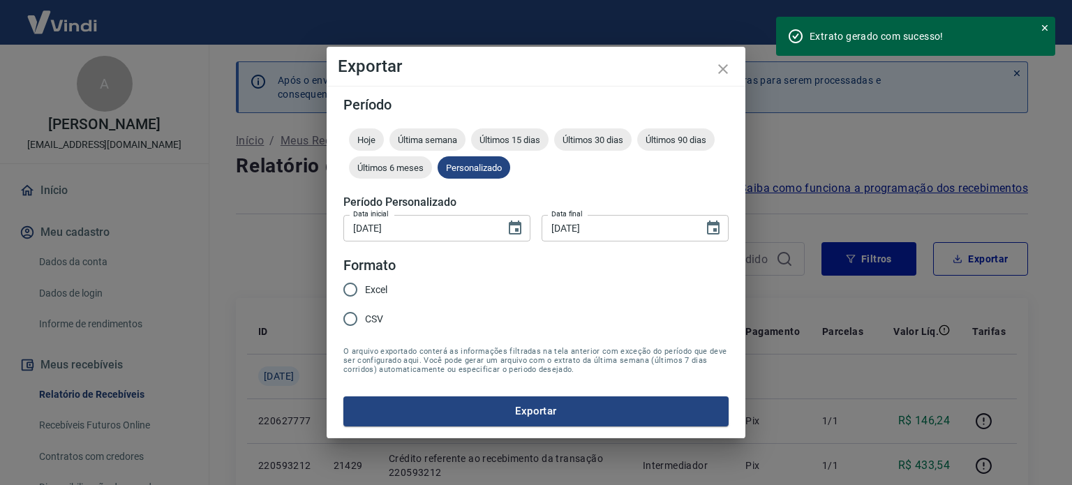
type input "[DATE]"
drag, startPoint x: 371, startPoint y: 294, endPoint x: 385, endPoint y: 301, distance: 15.6
click at [371, 294] on span "Excel" at bounding box center [376, 290] width 22 height 15
click at [365, 294] on input "Excel" at bounding box center [350, 289] width 29 height 29
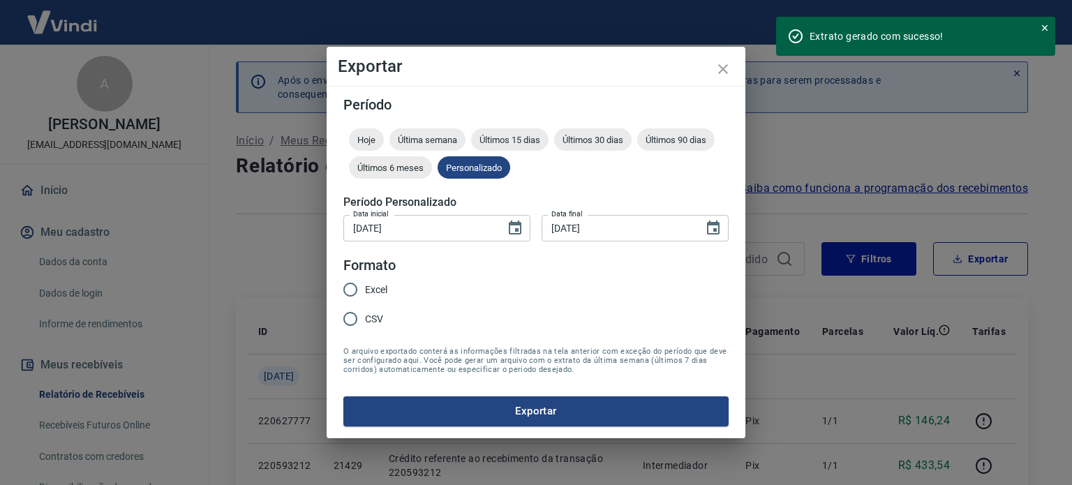
radio input "true"
click at [502, 413] on button "Exportar" at bounding box center [536, 411] width 385 height 29
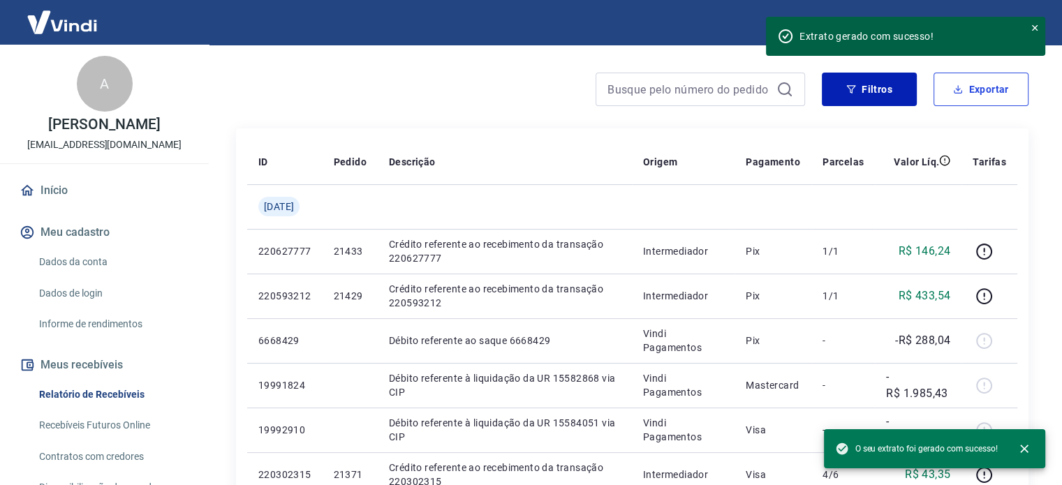
scroll to position [70, 0]
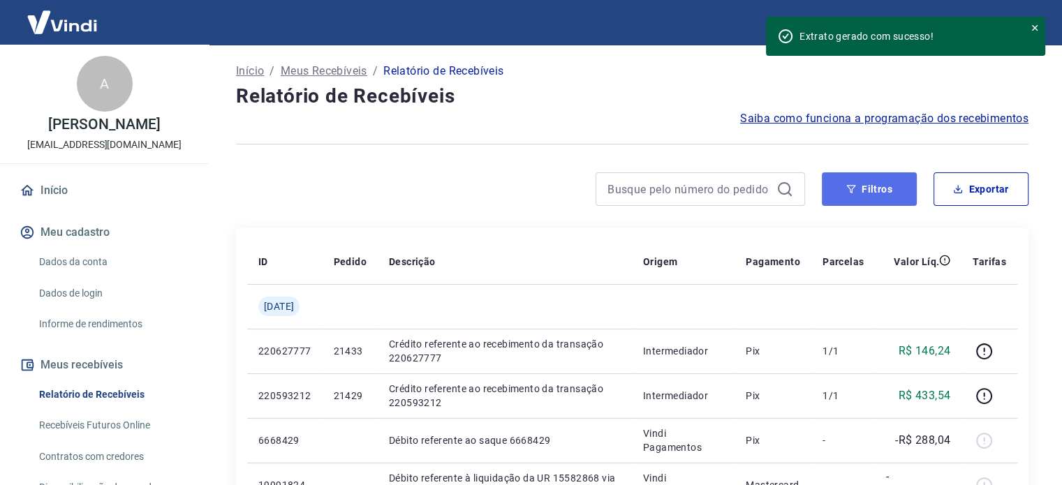
click at [878, 186] on button "Filtros" at bounding box center [869, 189] width 95 height 34
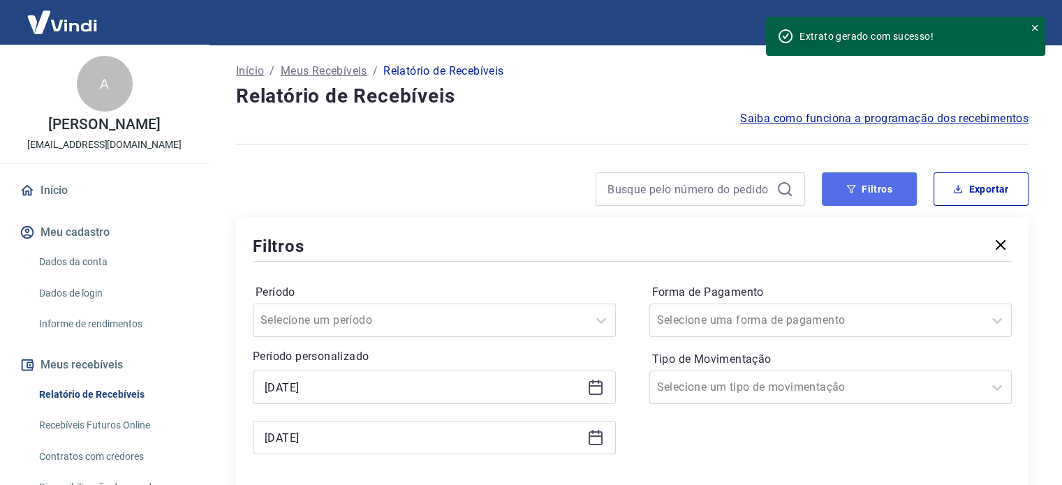
click at [882, 192] on button "Filtros" at bounding box center [869, 189] width 95 height 34
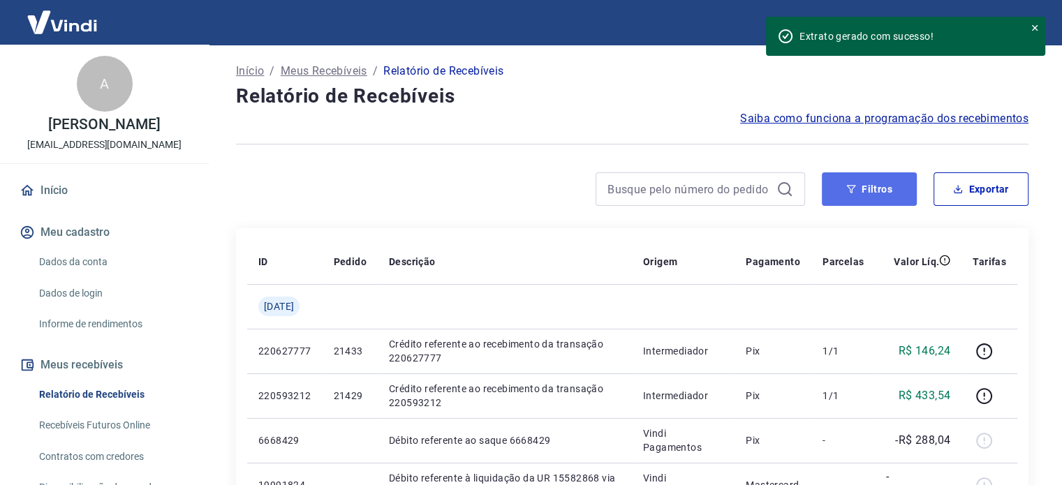
click at [837, 200] on button "Filtros" at bounding box center [869, 189] width 95 height 34
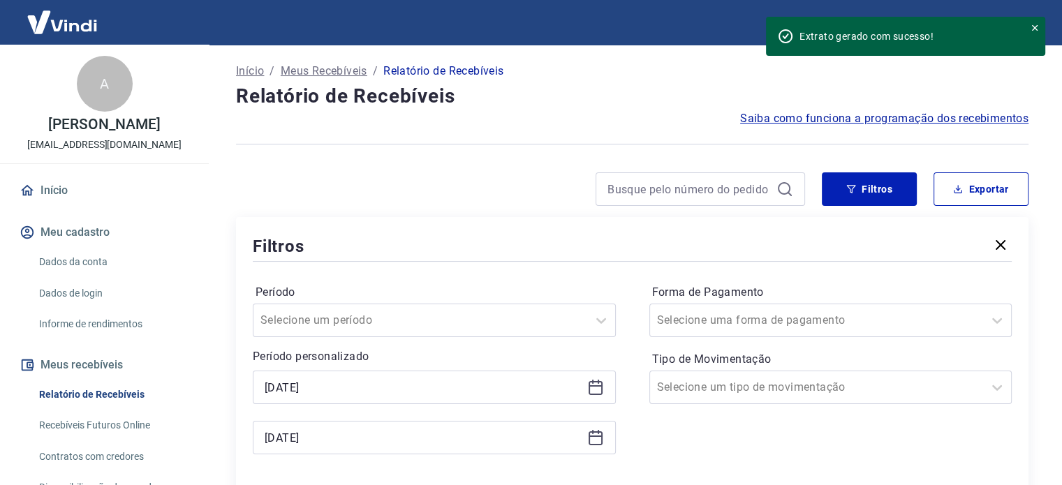
click at [597, 385] on icon at bounding box center [596, 385] width 14 height 1
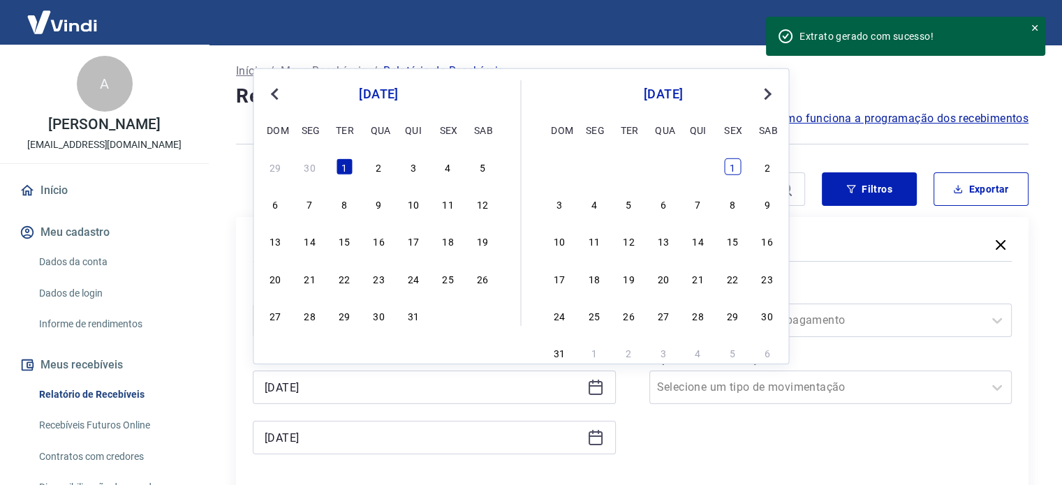
click at [732, 167] on div "1" at bounding box center [732, 166] width 17 height 17
type input "[DATE]"
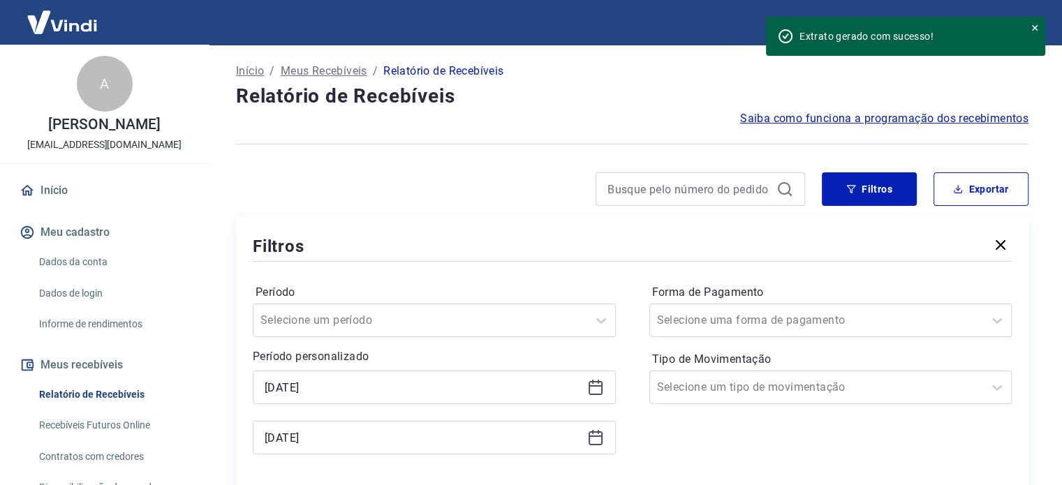
click at [594, 443] on icon at bounding box center [595, 437] width 17 height 17
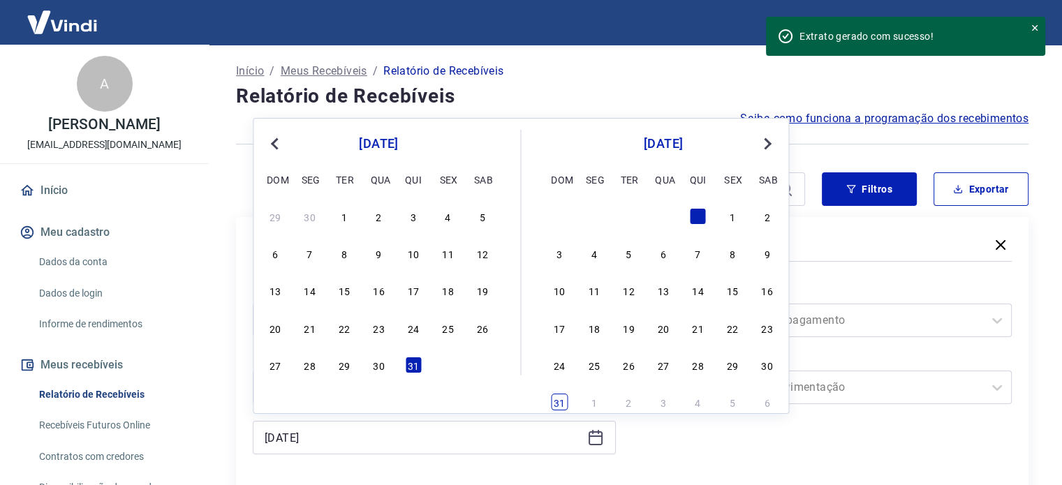
click at [561, 401] on div "31" at bounding box center [559, 402] width 17 height 17
type input "[DATE]"
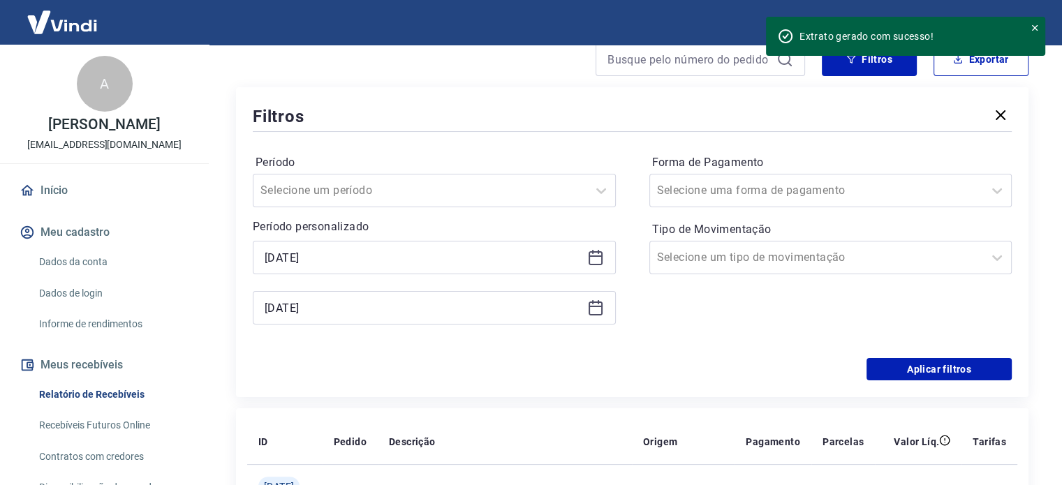
scroll to position [209, 0]
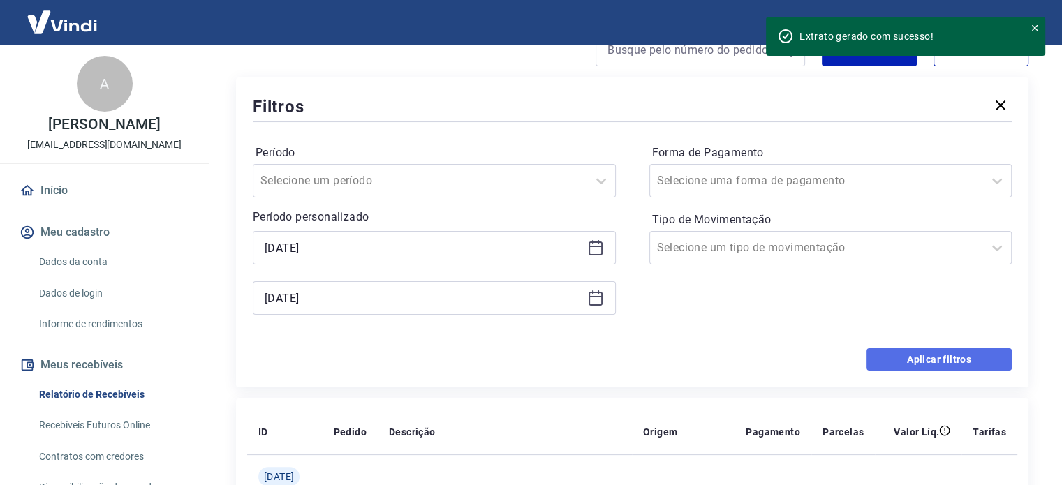
click at [896, 354] on button "Aplicar filtros" at bounding box center [938, 359] width 145 height 22
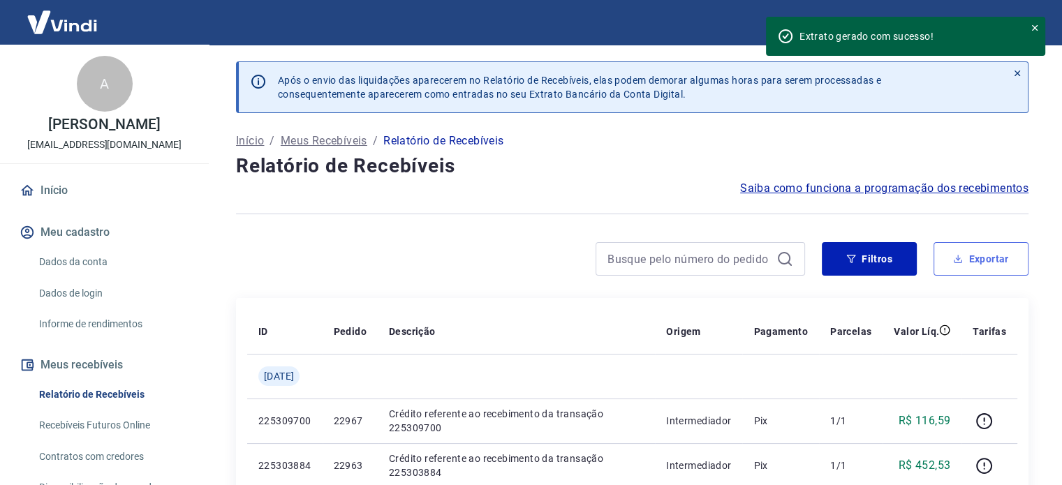
click at [973, 262] on button "Exportar" at bounding box center [980, 259] width 95 height 34
type input "[DATE]"
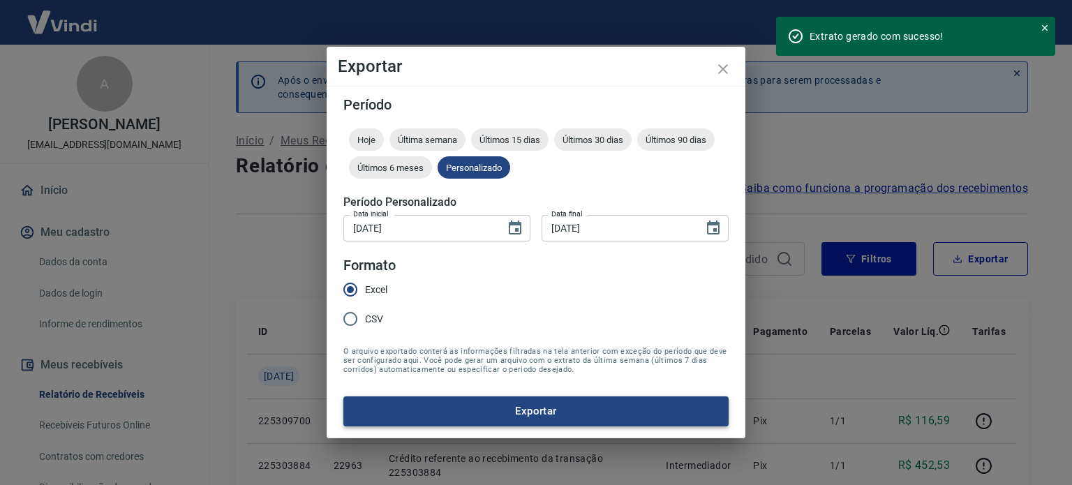
click at [485, 399] on button "Exportar" at bounding box center [536, 411] width 385 height 29
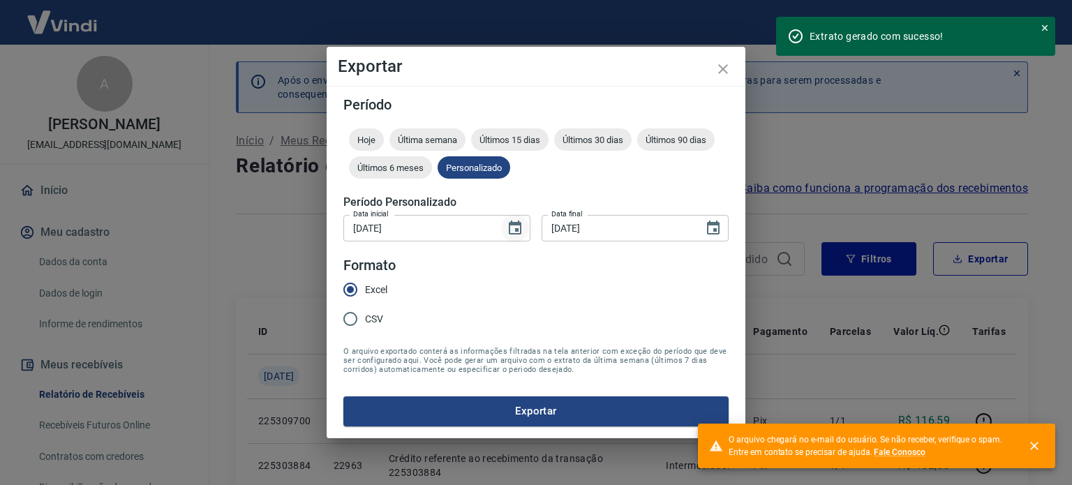
click at [516, 230] on icon "Choose date, selected date is 1 de ago de 2025" at bounding box center [515, 228] width 13 height 14
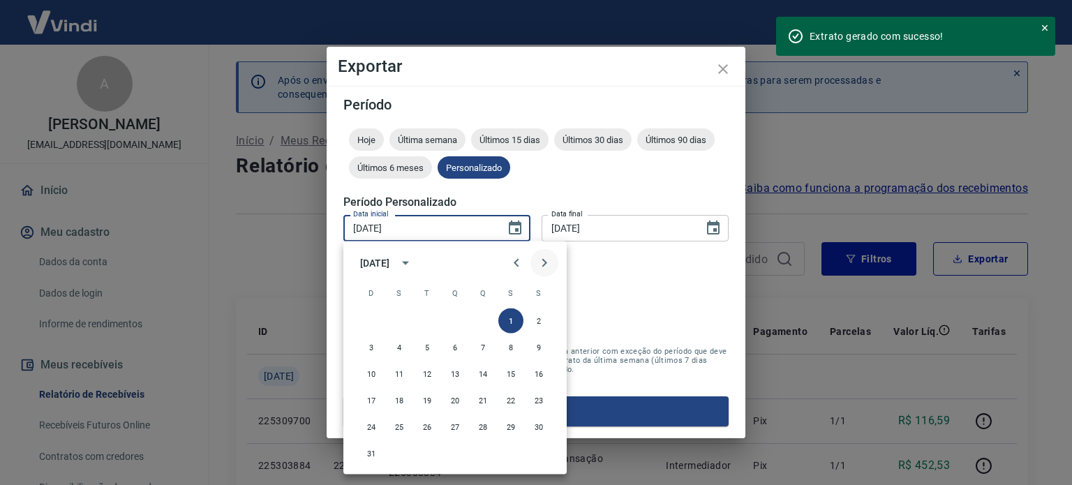
click at [543, 266] on icon "Next month" at bounding box center [544, 263] width 5 height 8
click at [401, 319] on button "1" at bounding box center [399, 321] width 25 height 25
type input "[DATE]"
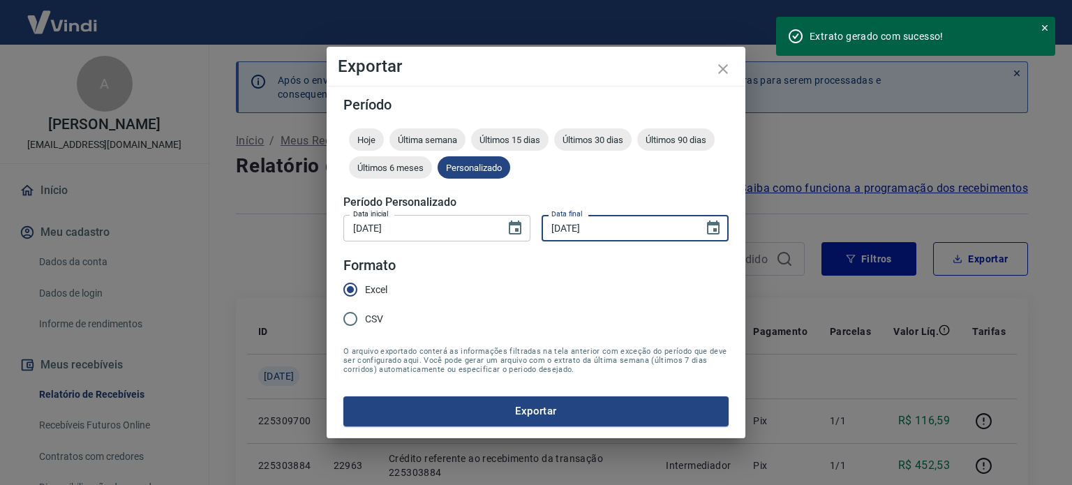
click at [587, 234] on input "[DATE]" at bounding box center [618, 228] width 152 height 26
click at [714, 230] on icon "Choose date, selected date is 31 de ago de 2025" at bounding box center [713, 228] width 13 height 14
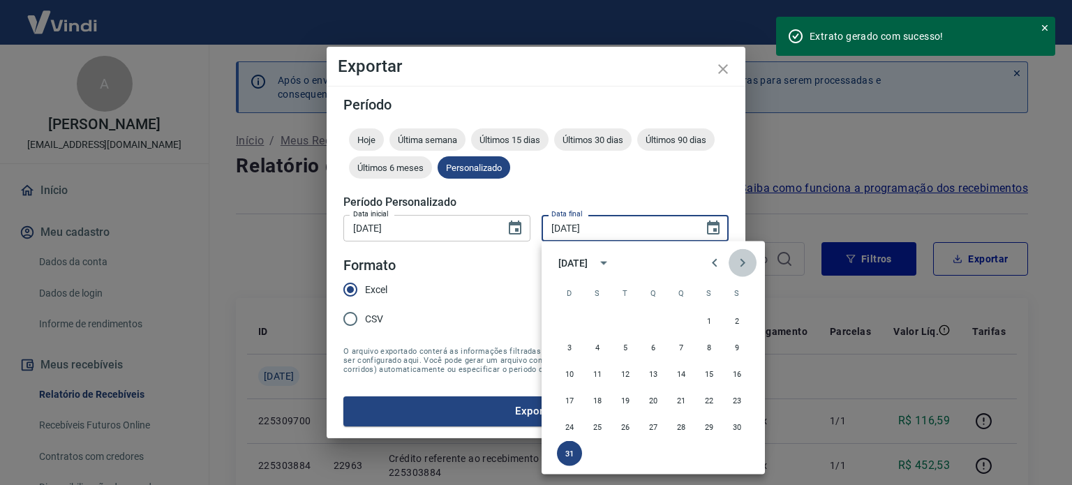
click at [744, 265] on icon "Next month" at bounding box center [742, 263] width 17 height 17
click at [623, 429] on button "30" at bounding box center [625, 427] width 25 height 25
type input "[DATE]"
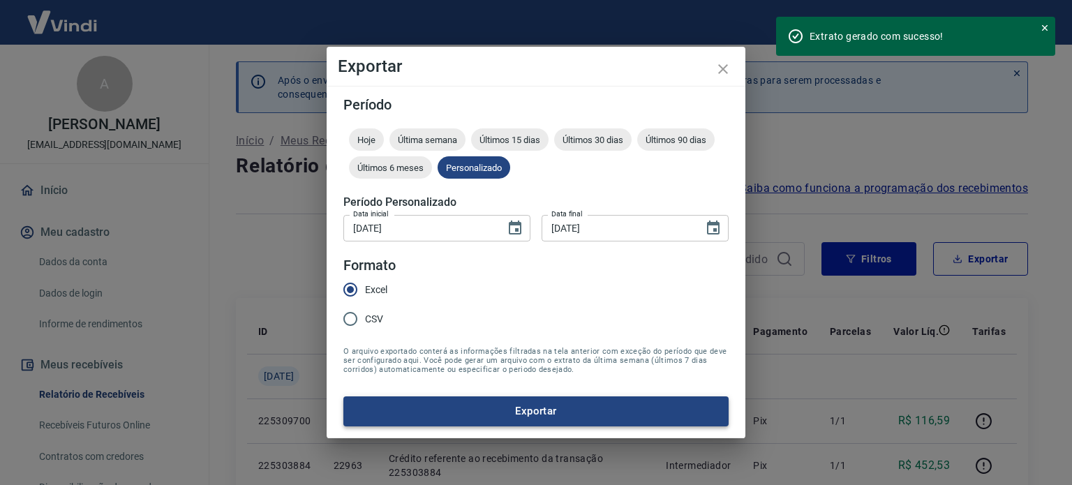
click at [455, 413] on button "Exportar" at bounding box center [536, 411] width 385 height 29
click at [610, 419] on button "Exportar" at bounding box center [536, 411] width 385 height 29
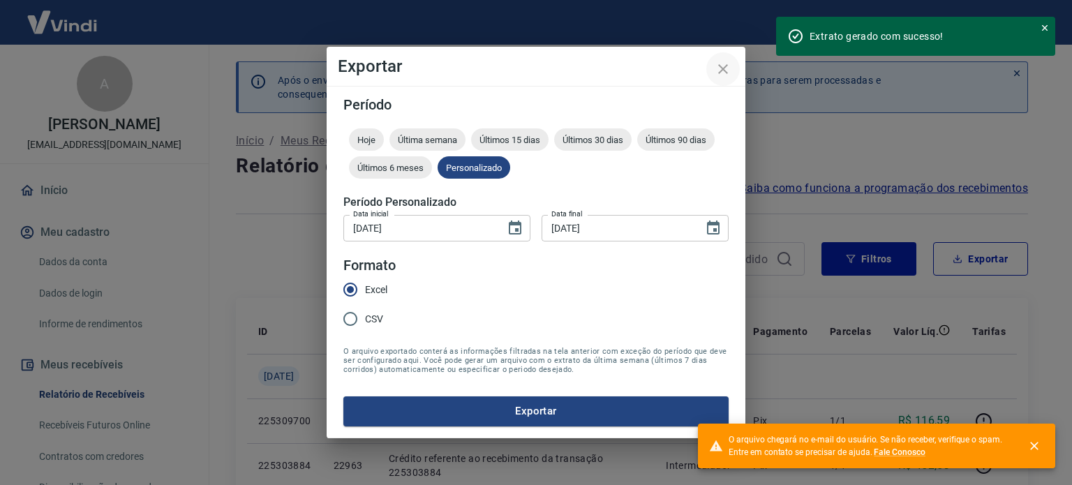
click at [726, 65] on icon "close" at bounding box center [723, 69] width 17 height 17
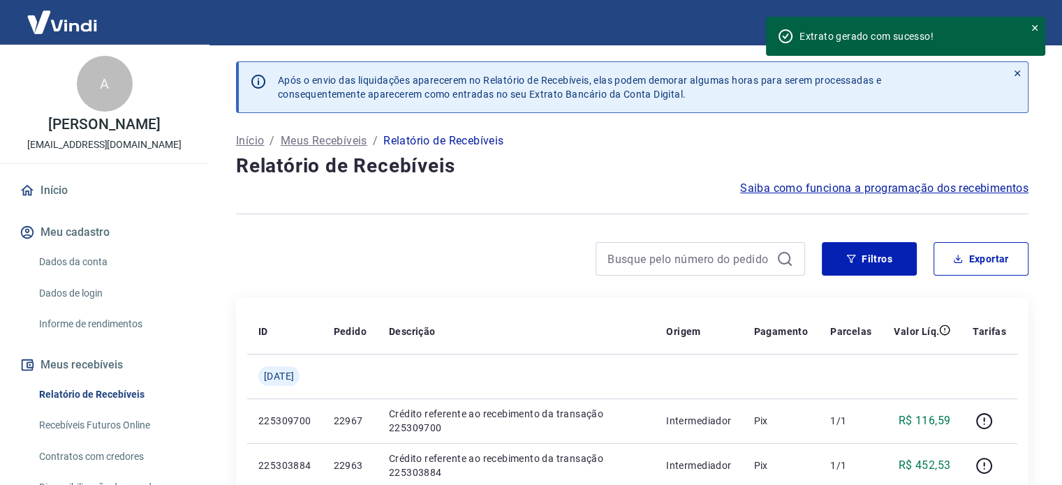
click at [1033, 27] on icon at bounding box center [1035, 28] width 6 height 6
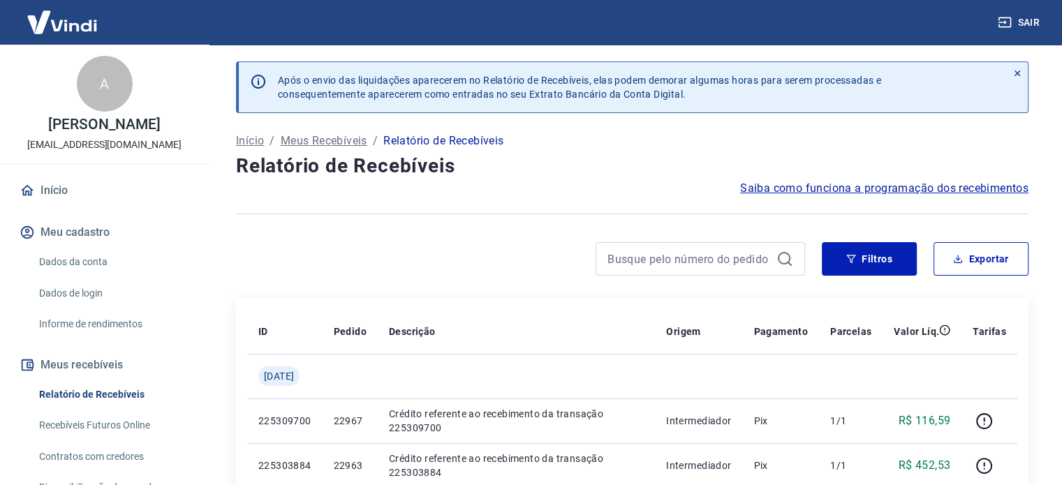
click at [1019, 73] on icon at bounding box center [1017, 73] width 10 height 10
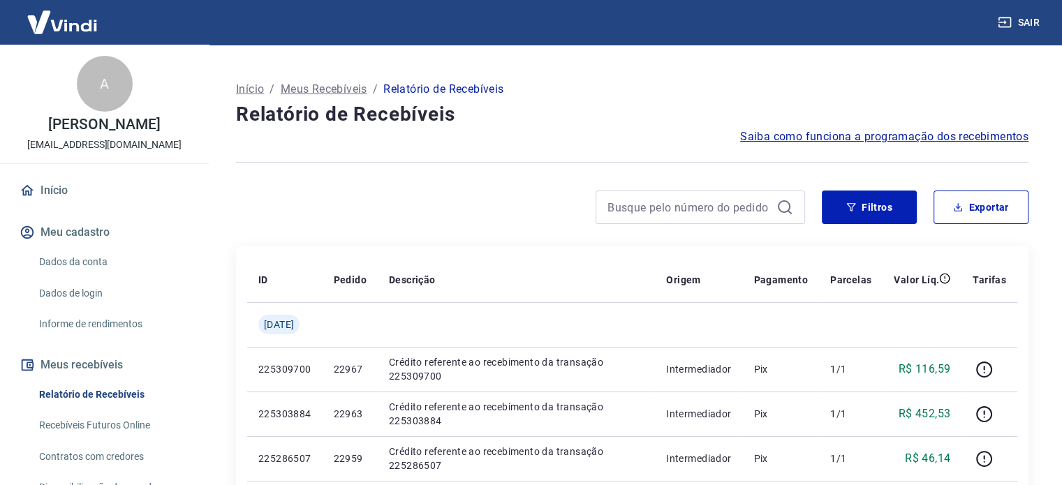
click at [963, 97] on div "Início / Meus Recebíveis / Relatório de Recebíveis" at bounding box center [632, 89] width 792 height 22
click at [872, 207] on button "Filtros" at bounding box center [869, 208] width 95 height 34
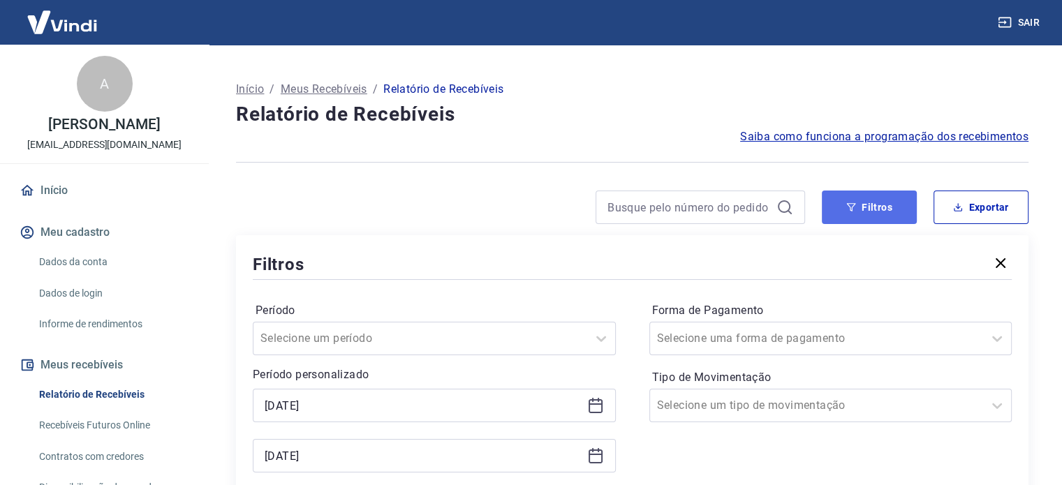
click at [887, 206] on button "Filtros" at bounding box center [869, 208] width 95 height 34
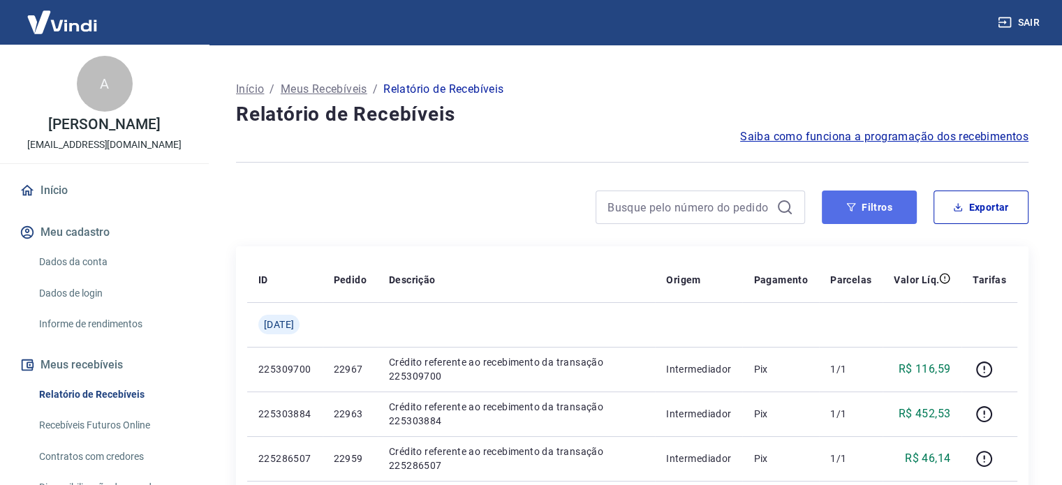
click at [888, 214] on button "Filtros" at bounding box center [869, 208] width 95 height 34
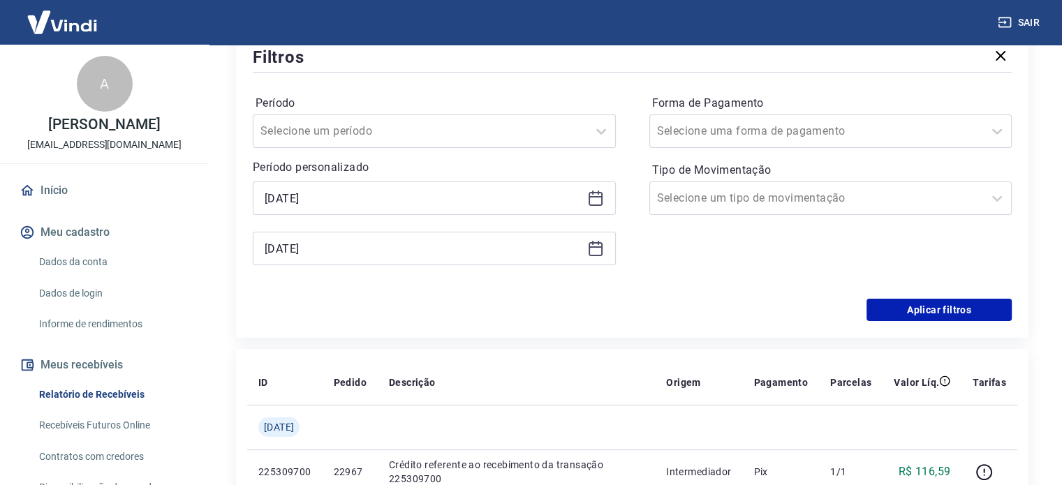
scroll to position [209, 0]
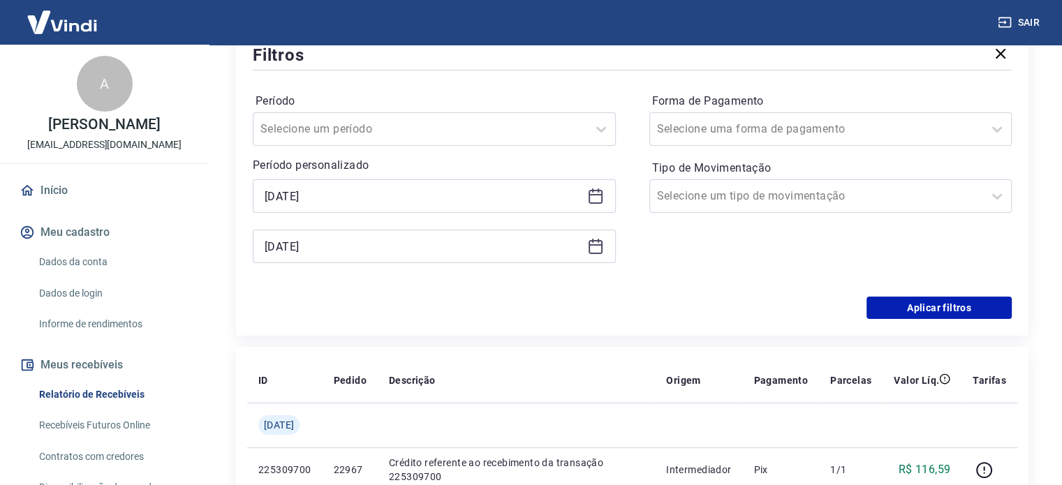
click at [598, 198] on icon at bounding box center [595, 196] width 17 height 17
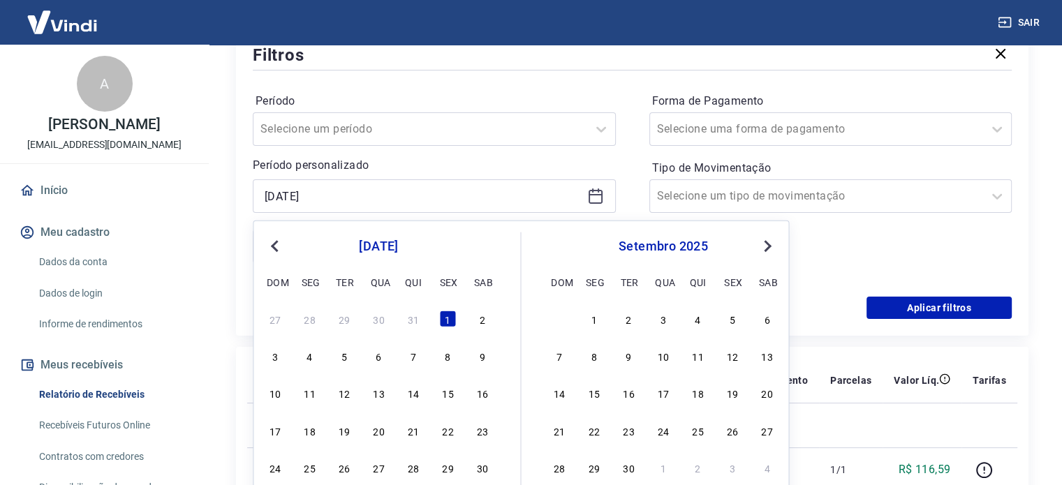
click at [548, 152] on div "Período Selecione um período Período personalizado [DATE] Previous Month Next M…" at bounding box center [434, 185] width 363 height 190
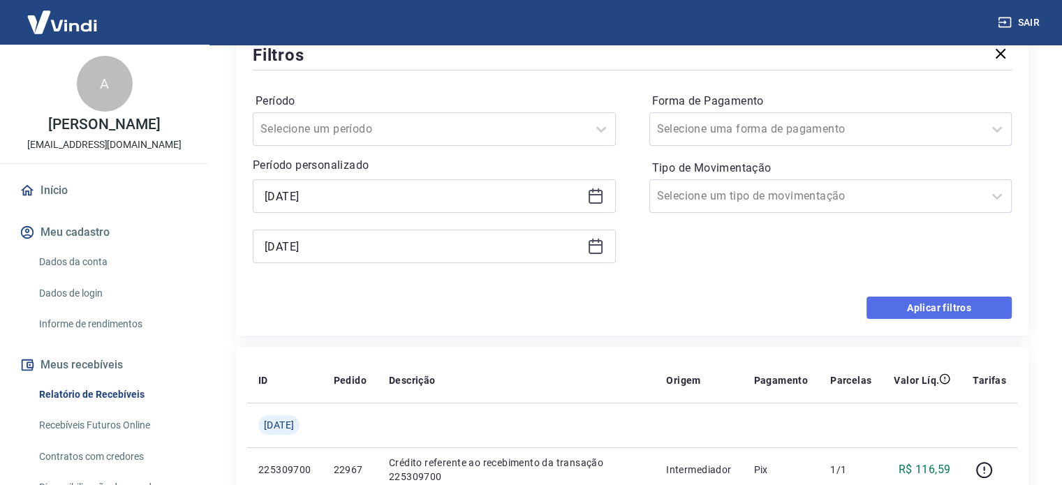
click at [894, 304] on button "Aplicar filtros" at bounding box center [938, 308] width 145 height 22
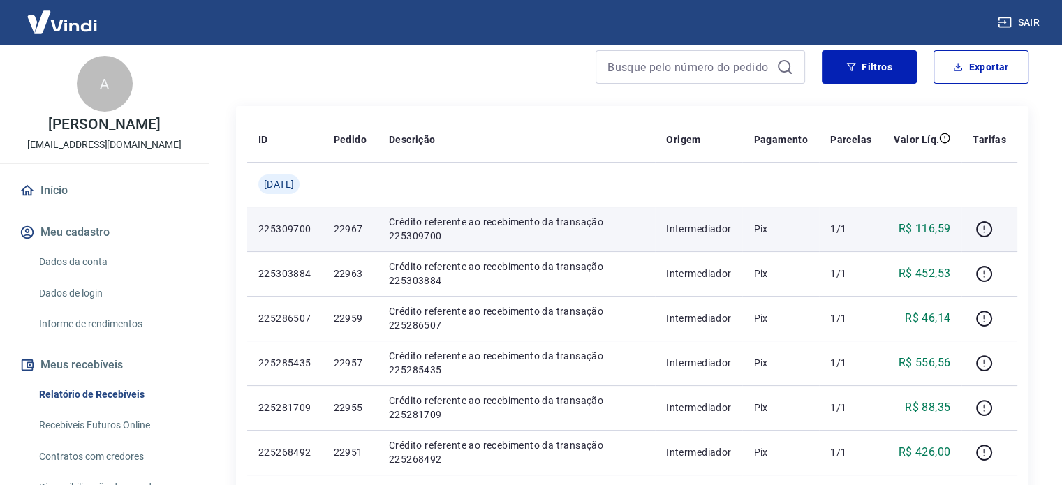
scroll to position [140, 0]
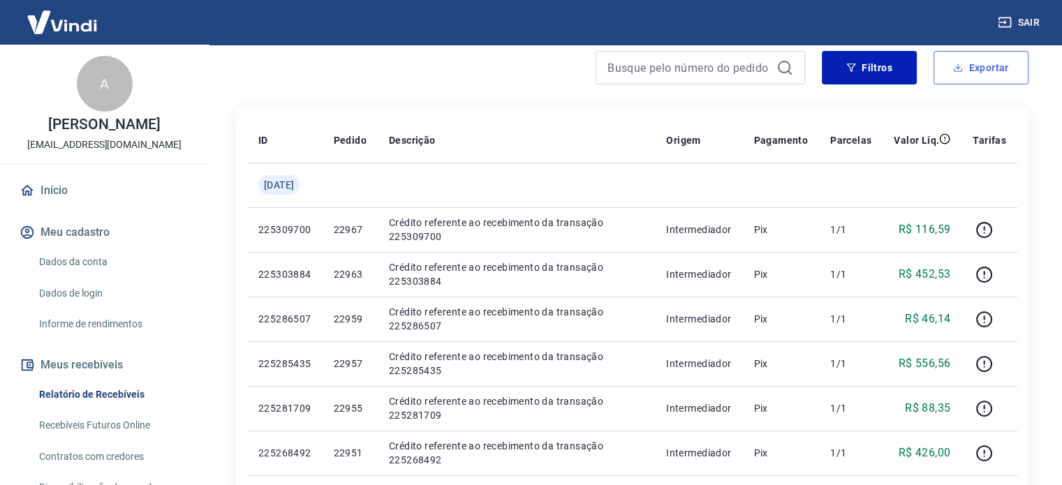
click at [966, 69] on button "Exportar" at bounding box center [980, 68] width 95 height 34
type input "[DATE]"
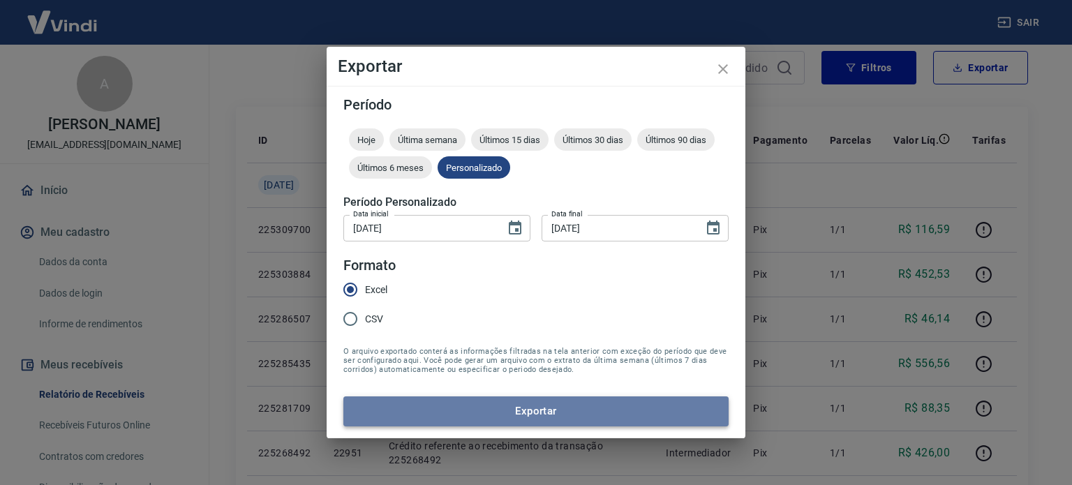
click at [594, 418] on button "Exportar" at bounding box center [536, 411] width 385 height 29
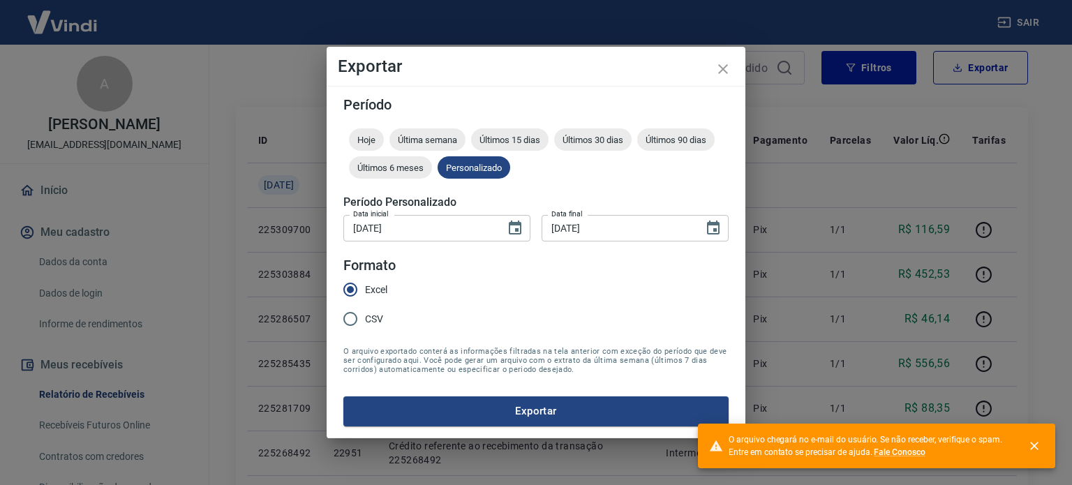
click at [804, 115] on div "Exportar Período Hoje Última semana Últimos 15 dias Últimos 30 dias Últimos 90 …" at bounding box center [536, 242] width 1072 height 485
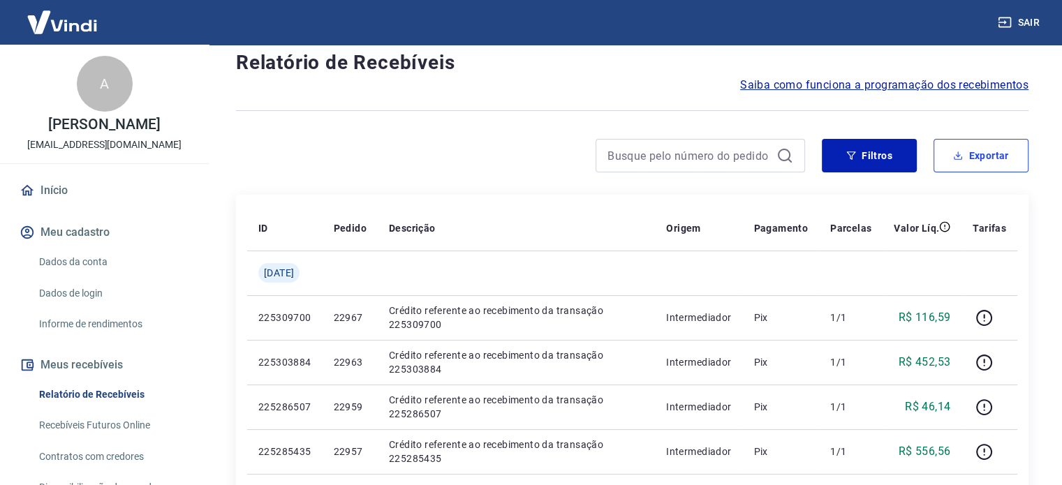
scroll to position [0, 0]
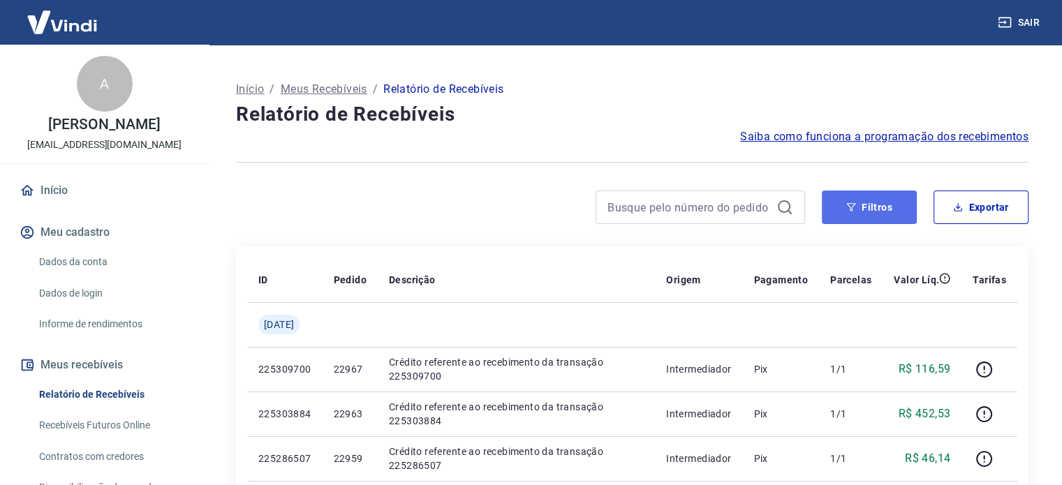
click at [863, 207] on button "Filtros" at bounding box center [869, 208] width 95 height 34
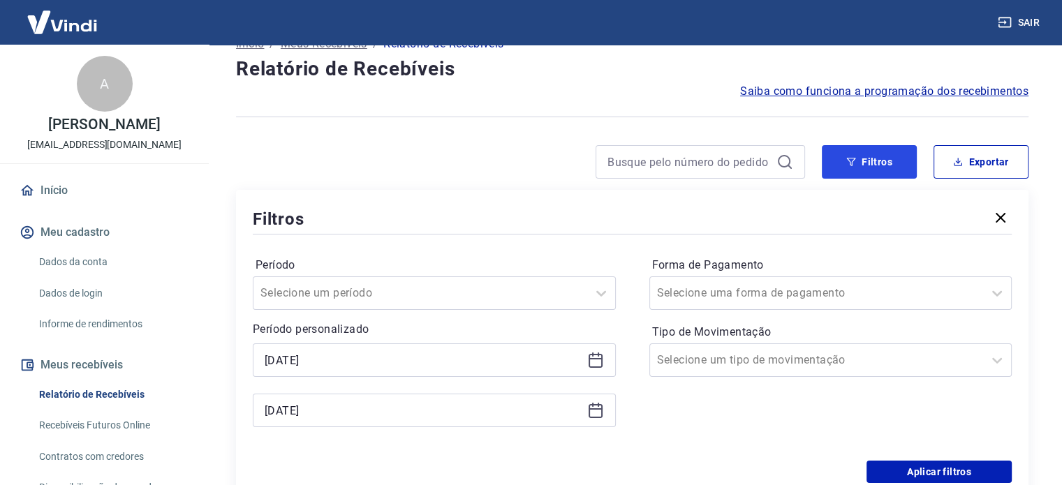
scroll to position [70, 0]
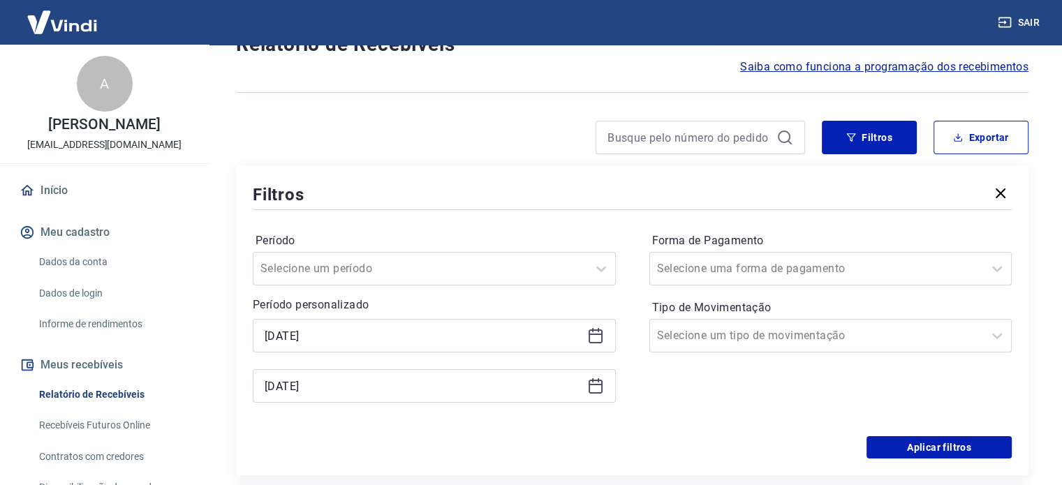
click at [589, 346] on div "[DATE]" at bounding box center [434, 336] width 363 height 34
click at [593, 337] on icon at bounding box center [595, 335] width 17 height 17
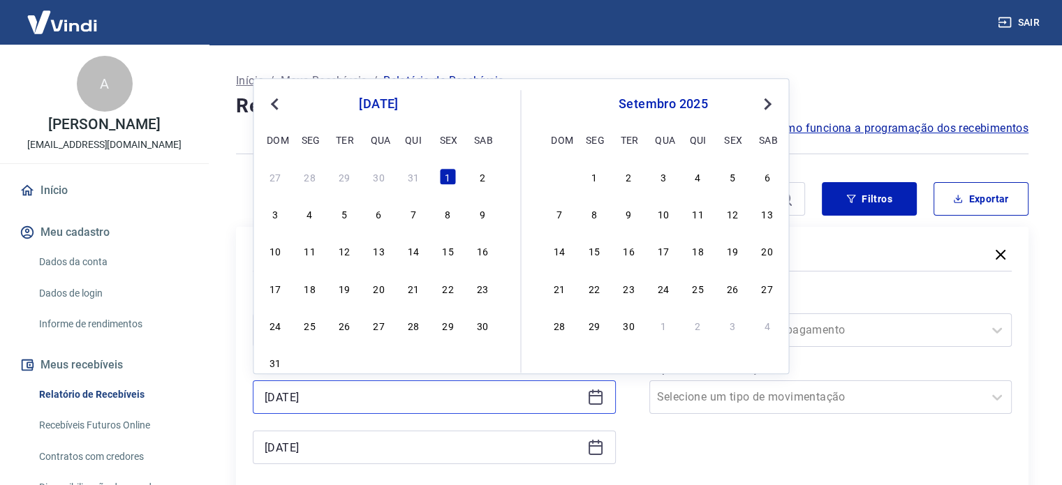
scroll to position [0, 0]
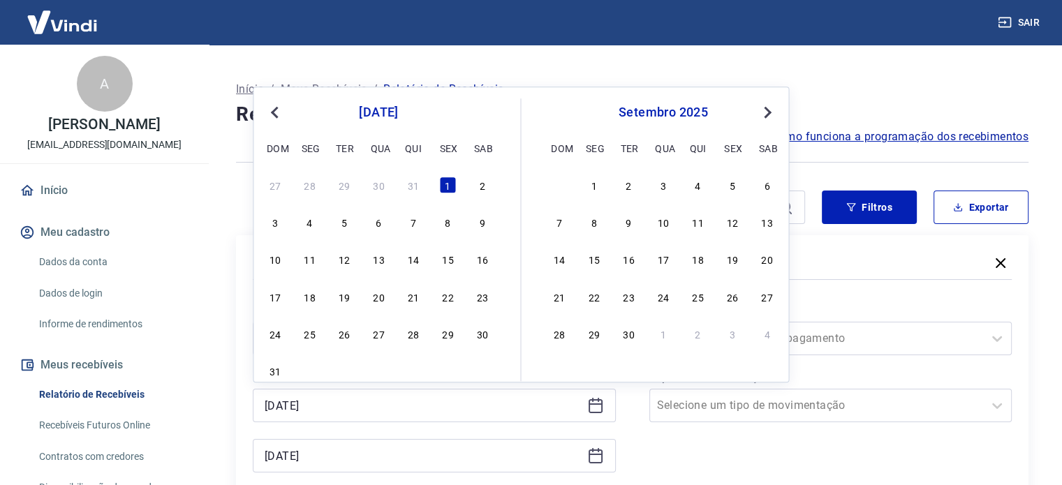
click at [593, 186] on div "1" at bounding box center [594, 185] width 17 height 17
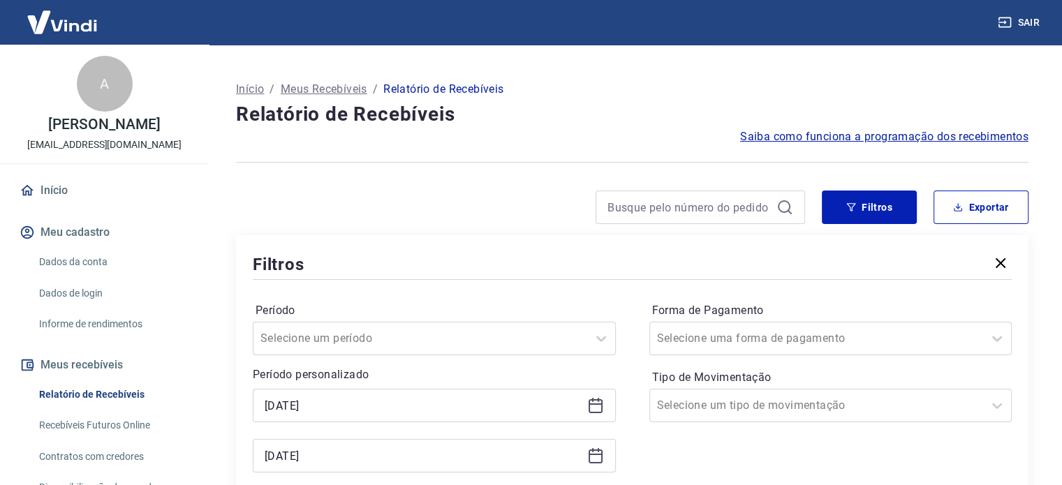
type input "[DATE]"
click at [589, 468] on div "[DATE]" at bounding box center [434, 456] width 363 height 34
click at [591, 456] on icon at bounding box center [595, 456] width 17 height 17
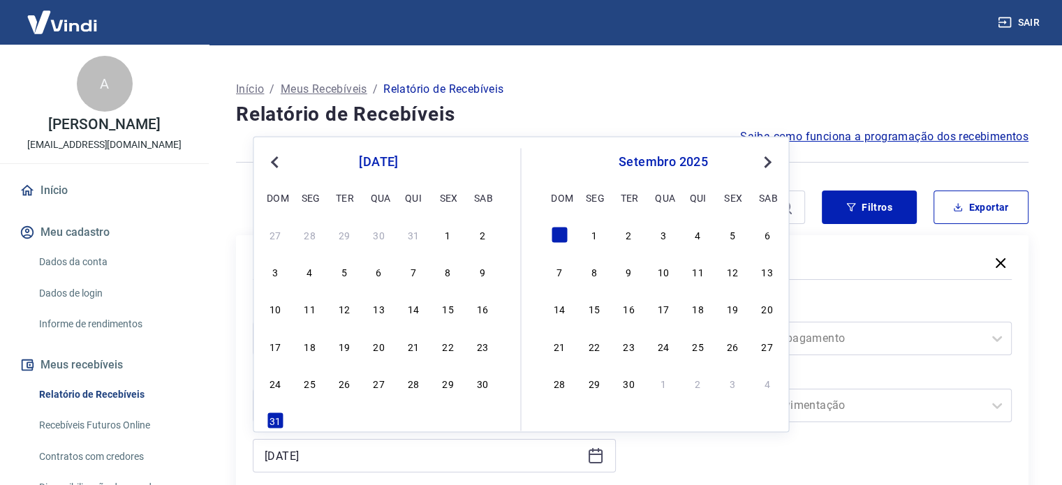
click at [628, 382] on div "30" at bounding box center [628, 383] width 17 height 17
type input "[DATE]"
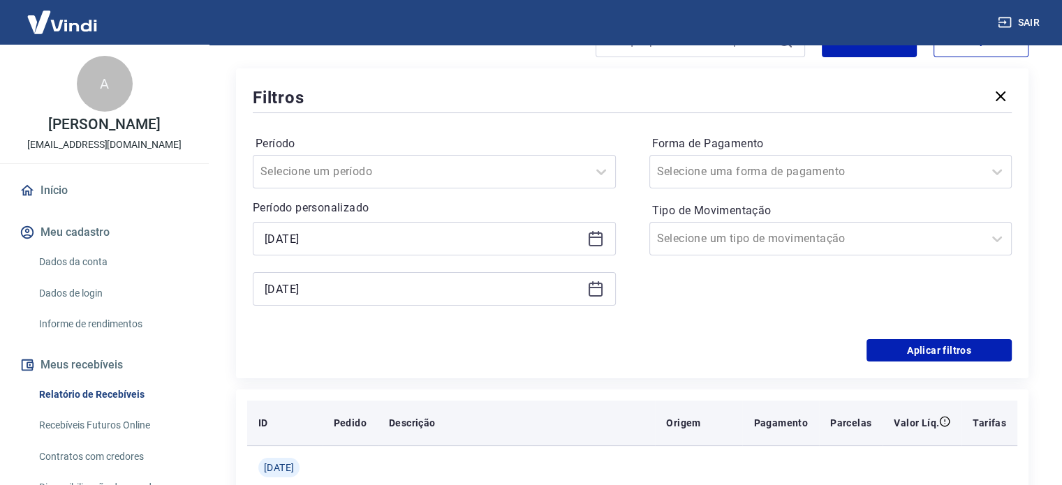
scroll to position [209, 0]
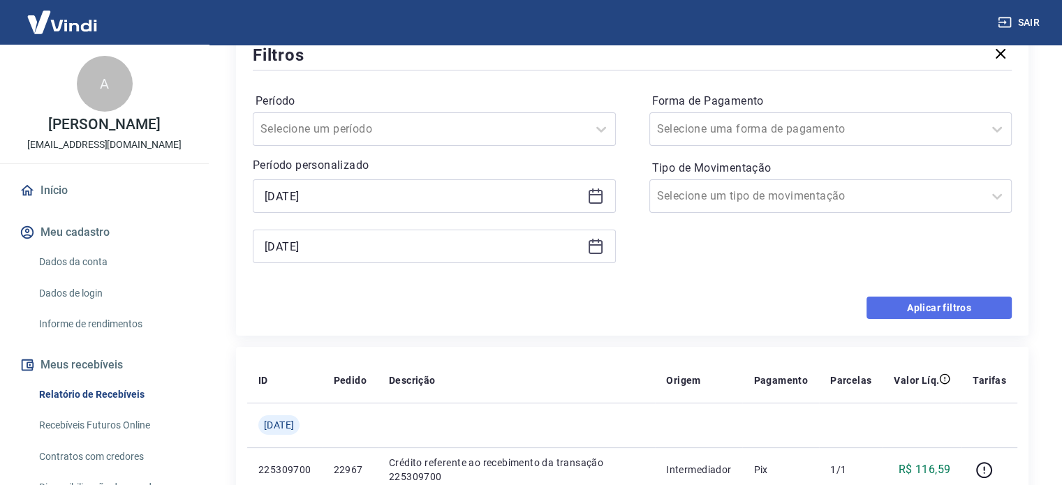
click at [916, 312] on button "Aplicar filtros" at bounding box center [938, 308] width 145 height 22
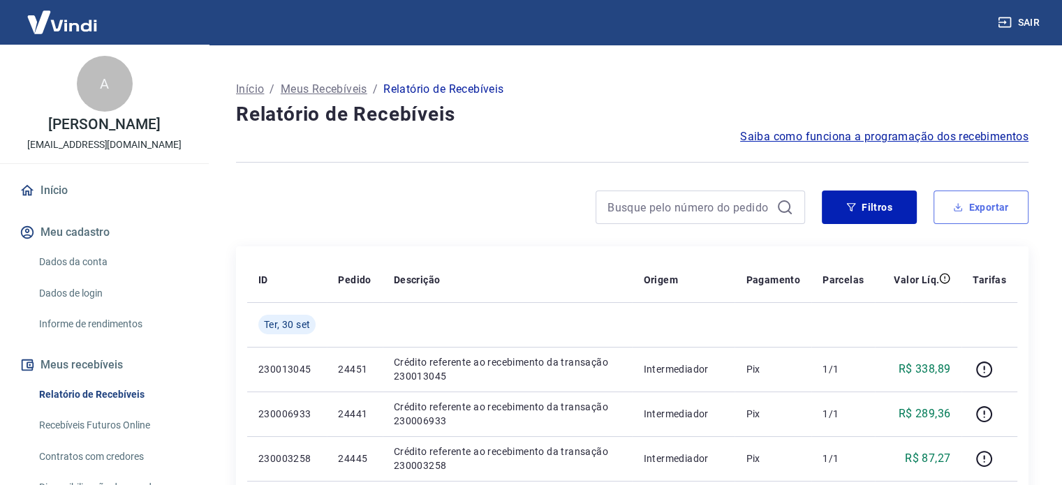
click at [955, 213] on button "Exportar" at bounding box center [980, 208] width 95 height 34
type input "[DATE]"
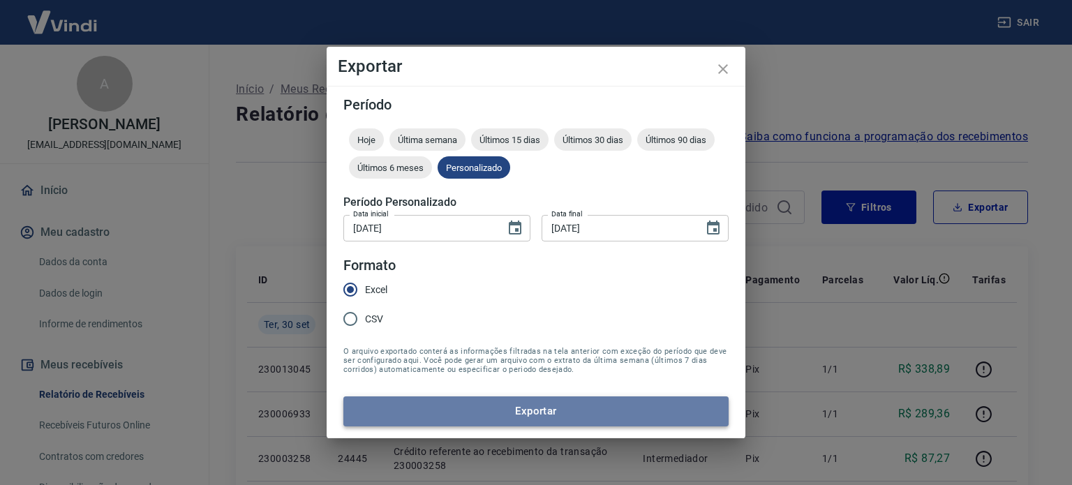
click at [534, 413] on button "Exportar" at bounding box center [536, 411] width 385 height 29
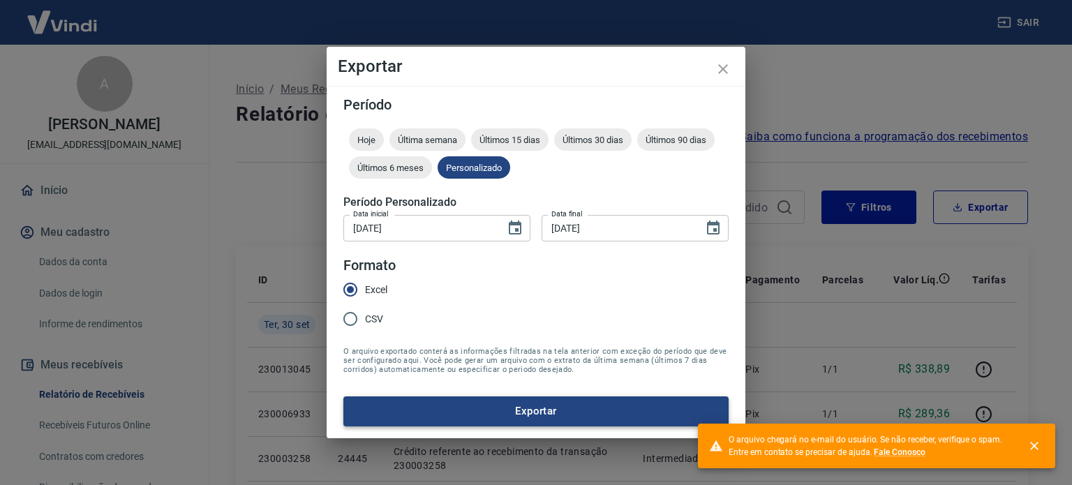
click at [524, 407] on button "Exportar" at bounding box center [536, 411] width 385 height 29
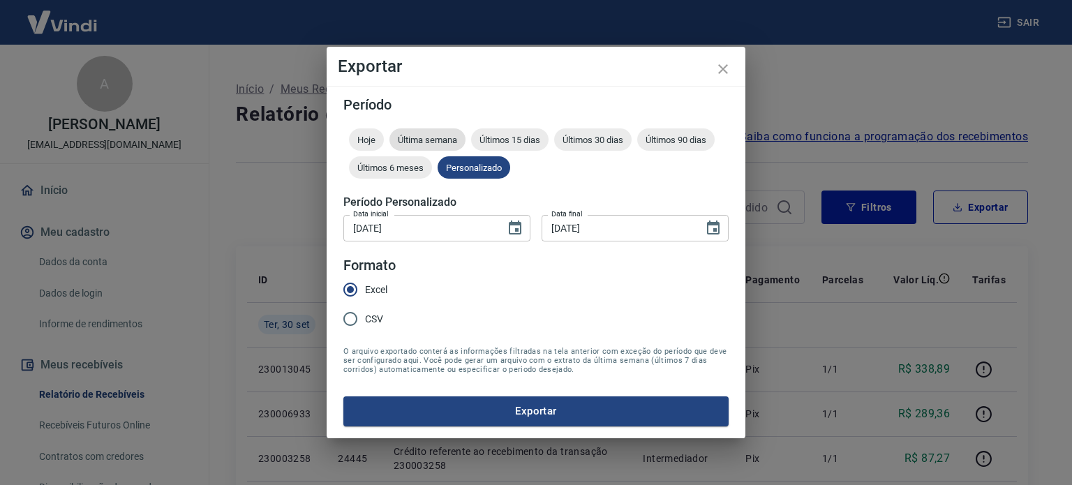
click at [440, 135] on span "Última semana" at bounding box center [428, 140] width 76 height 10
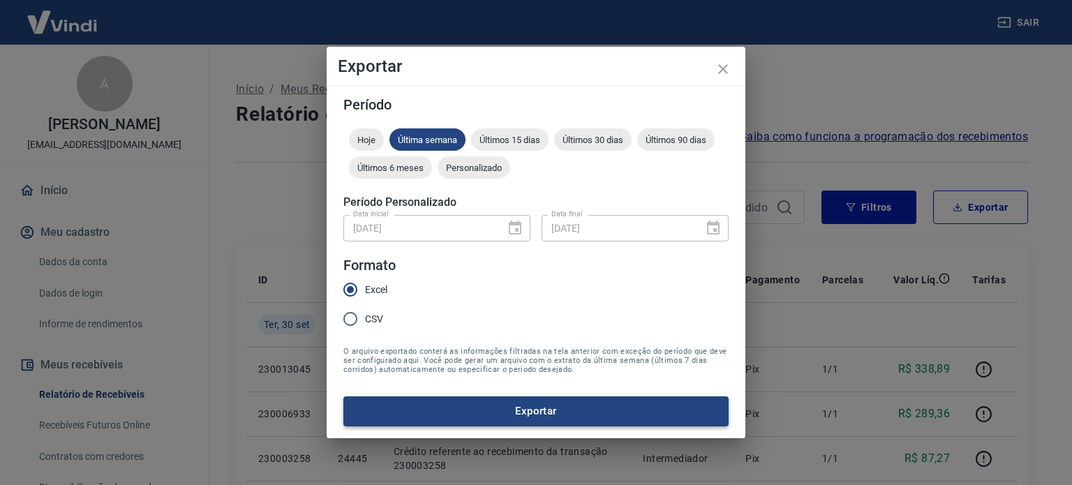
click at [485, 414] on button "Exportar" at bounding box center [536, 411] width 385 height 29
